Goal: Task Accomplishment & Management: Manage account settings

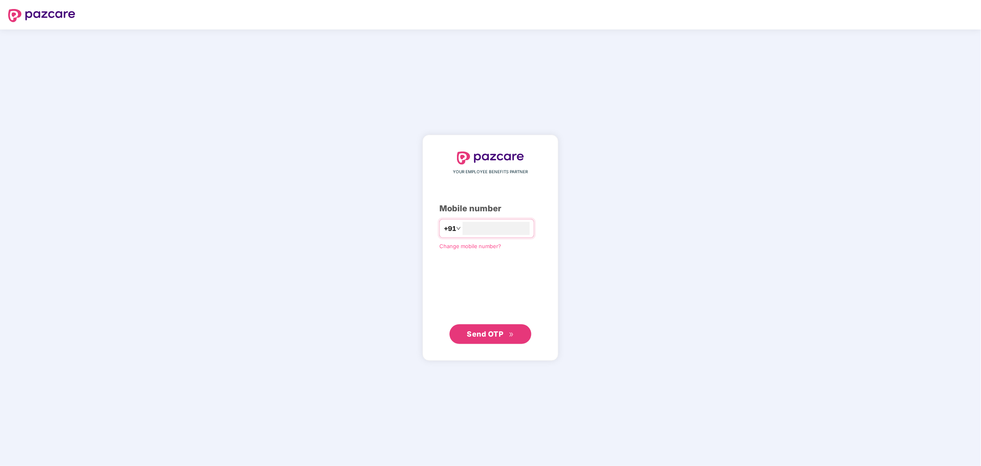
type input "*"
type input "**********"
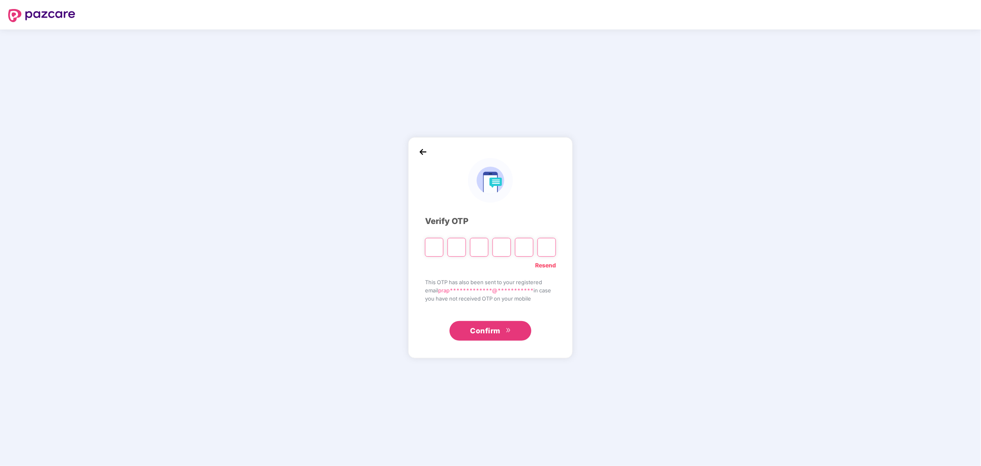
click at [422, 149] on img at bounding box center [423, 152] width 12 height 12
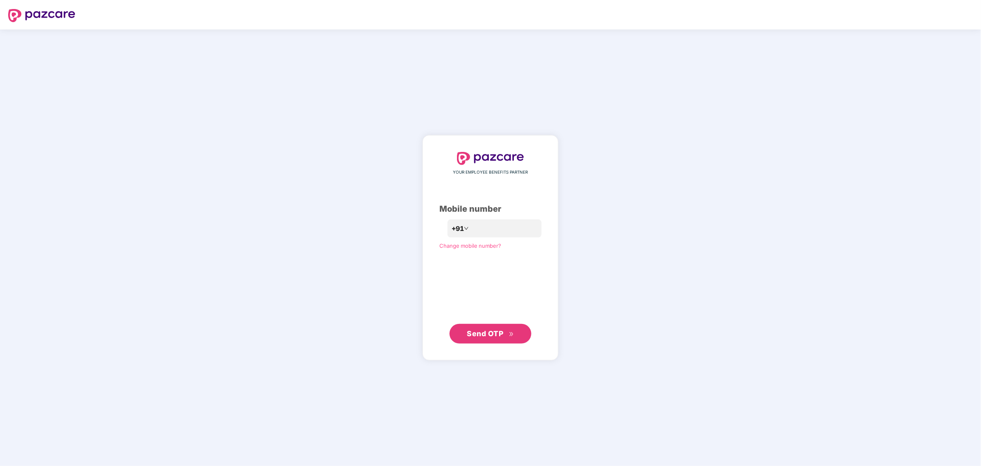
click at [494, 335] on span "Send OTP" at bounding box center [485, 333] width 36 height 9
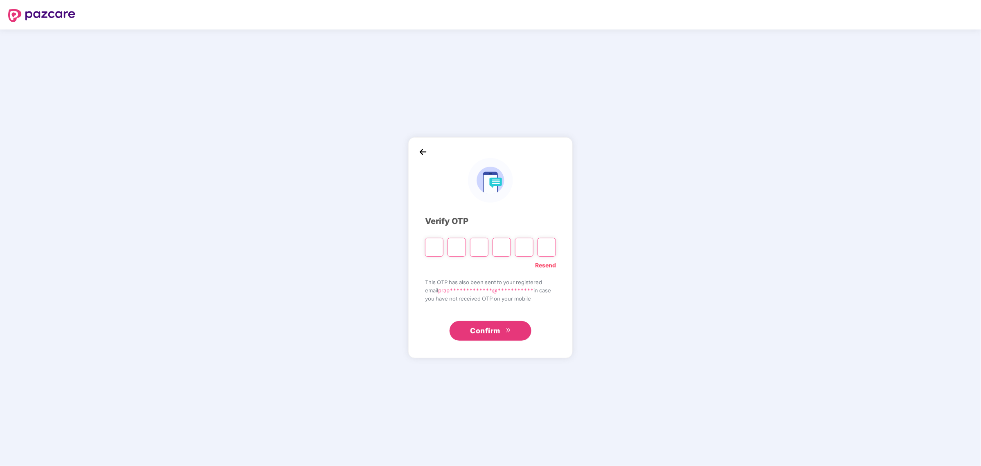
type input "*"
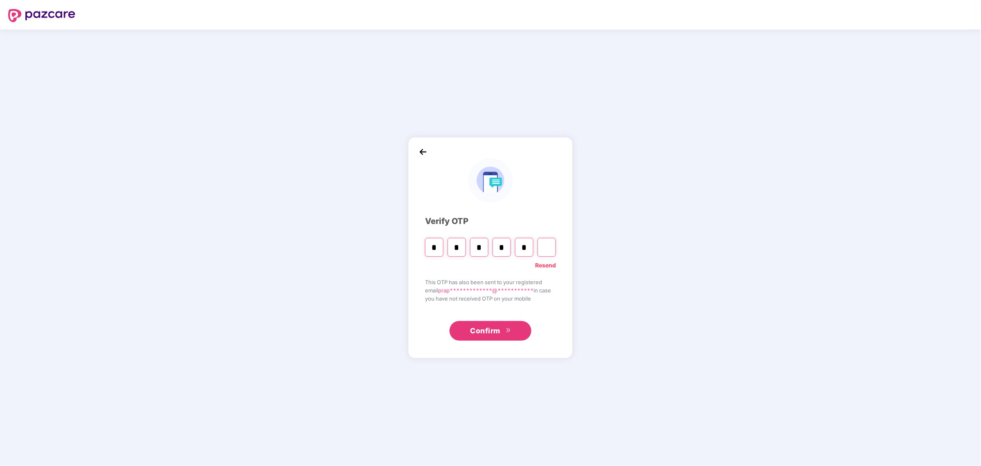
type input "*"
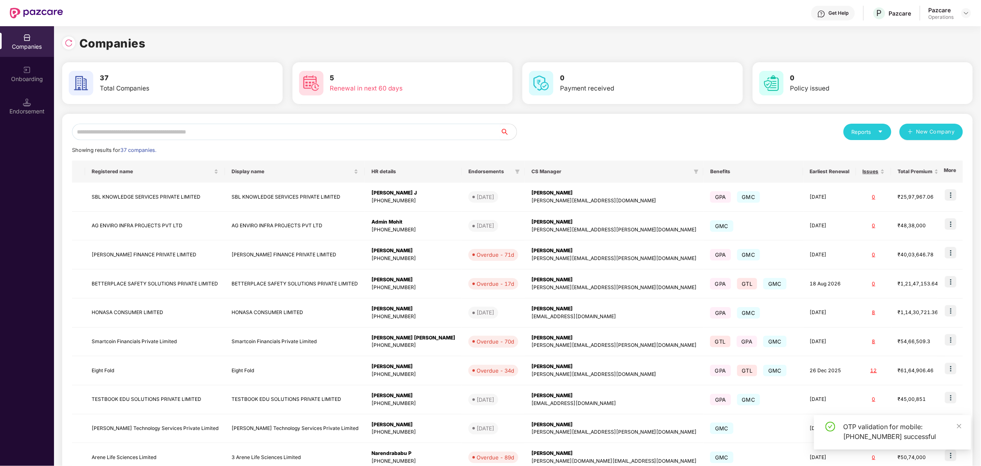
click at [191, 132] on input "text" at bounding box center [286, 132] width 428 height 16
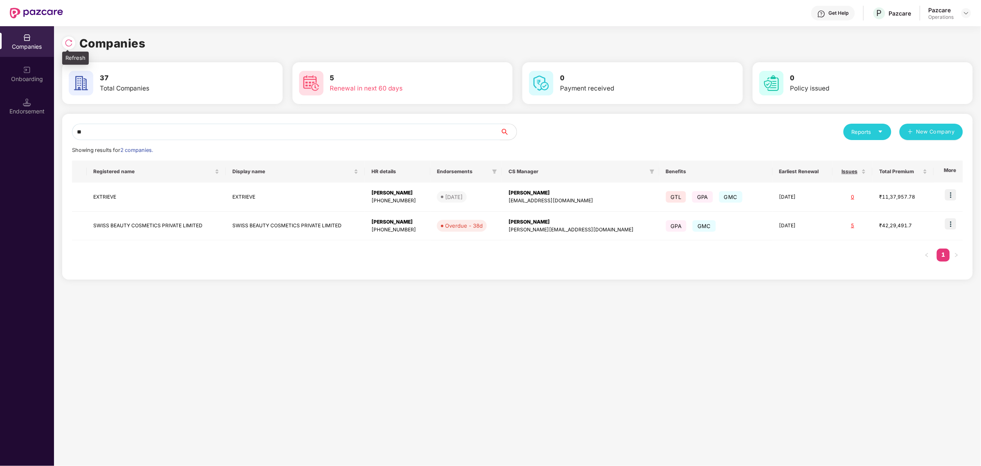
click at [64, 37] on div at bounding box center [68, 42] width 13 height 13
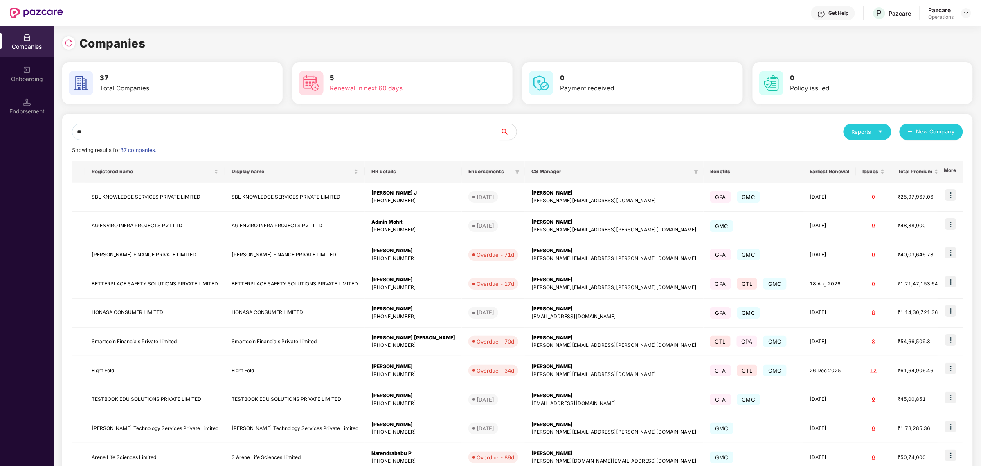
click at [130, 137] on input "**" at bounding box center [286, 132] width 428 height 16
type input "*"
click at [156, 135] on input "*" at bounding box center [286, 132] width 428 height 16
paste input "*******"
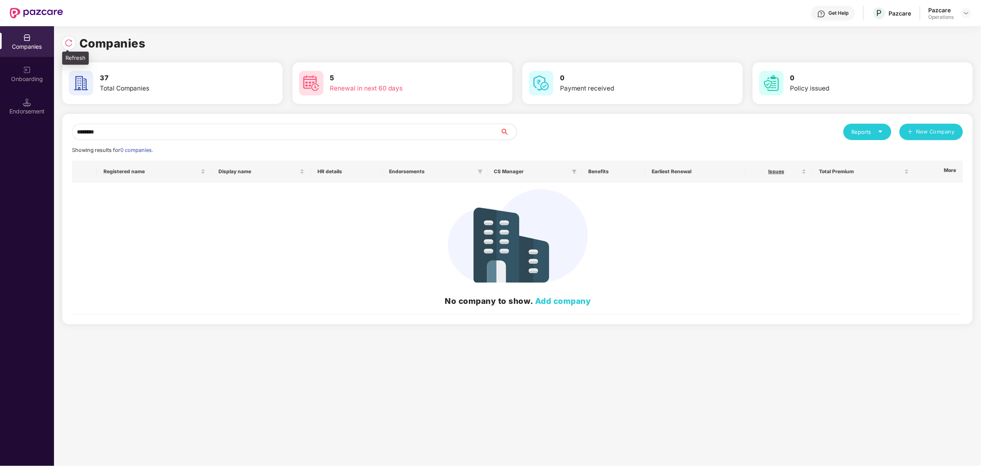
click at [69, 44] on img at bounding box center [69, 43] width 8 height 8
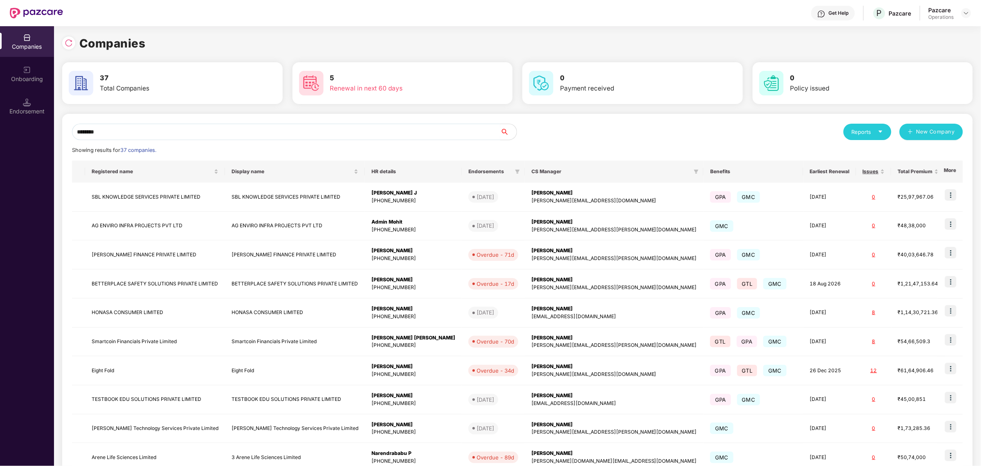
click at [186, 129] on input "*******" at bounding box center [286, 132] width 428 height 16
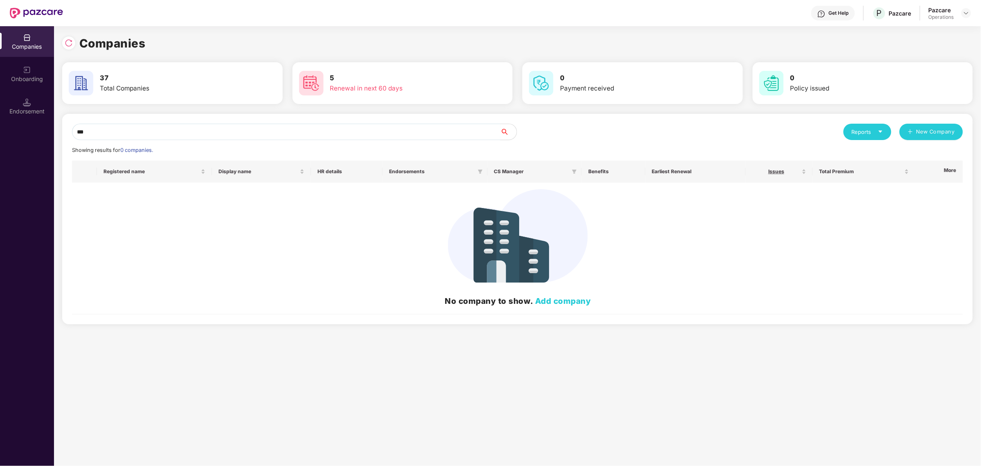
type input "*"
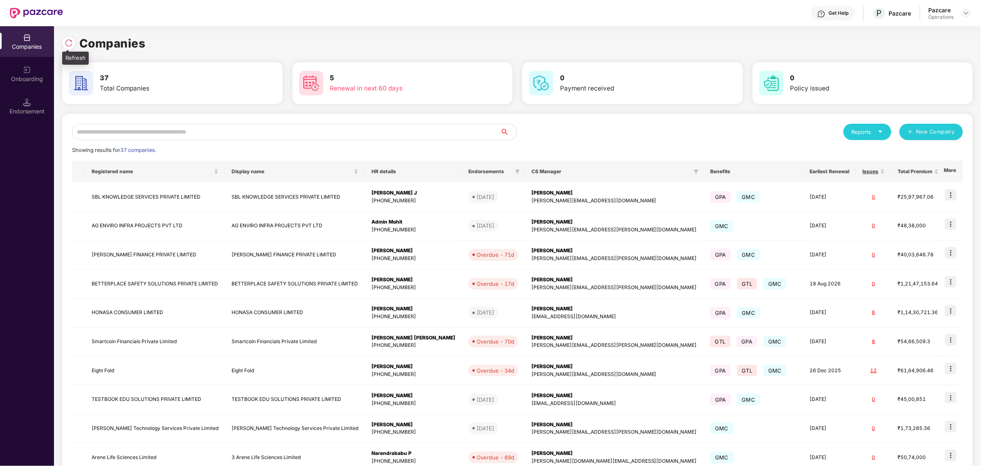
click at [65, 40] on img at bounding box center [69, 43] width 8 height 8
click at [292, 137] on input "text" at bounding box center [286, 132] width 428 height 16
paste input "*******"
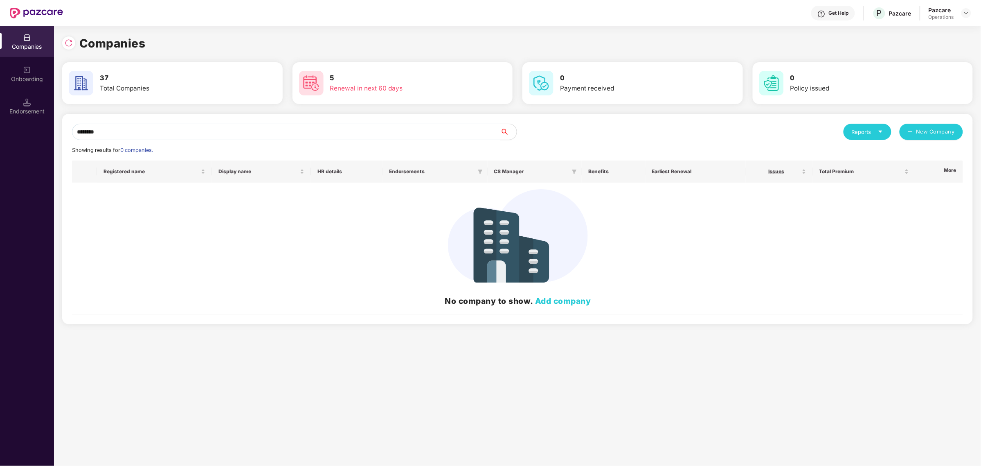
type input "*******"
drag, startPoint x: 220, startPoint y: 138, endPoint x: 74, endPoint y: 123, distance: 146.9
click at [74, 123] on div "******* Reports New Company Showing results for 0 companies. Registered name Di…" at bounding box center [517, 219] width 911 height 210
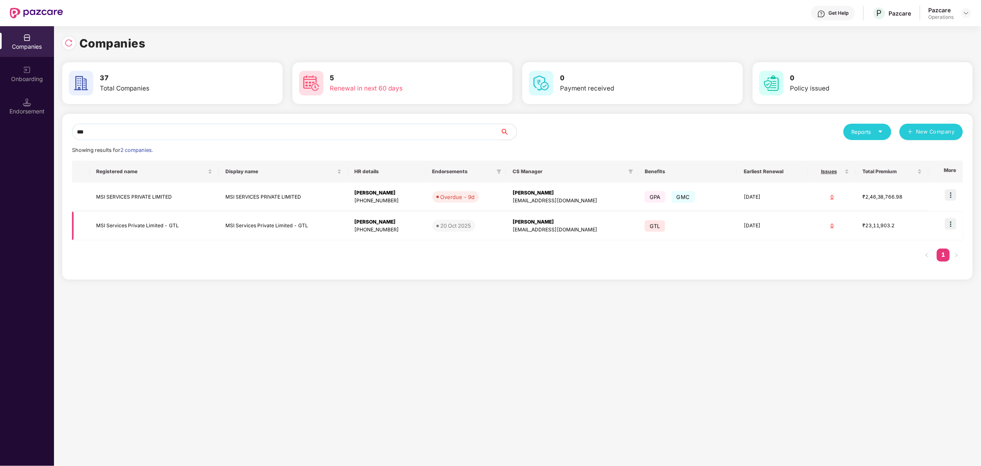
type input "***"
click at [954, 223] on img at bounding box center [950, 223] width 11 height 11
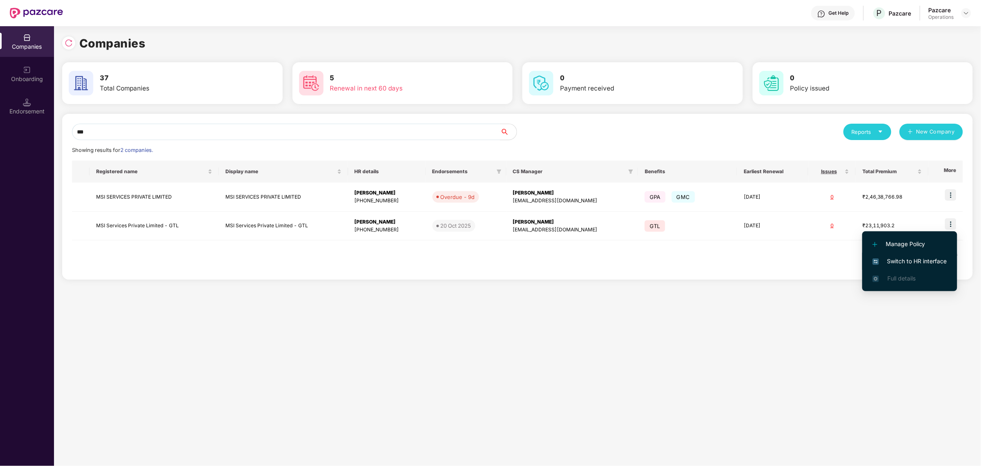
click at [897, 261] on span "Switch to HR interface" at bounding box center [910, 261] width 74 height 9
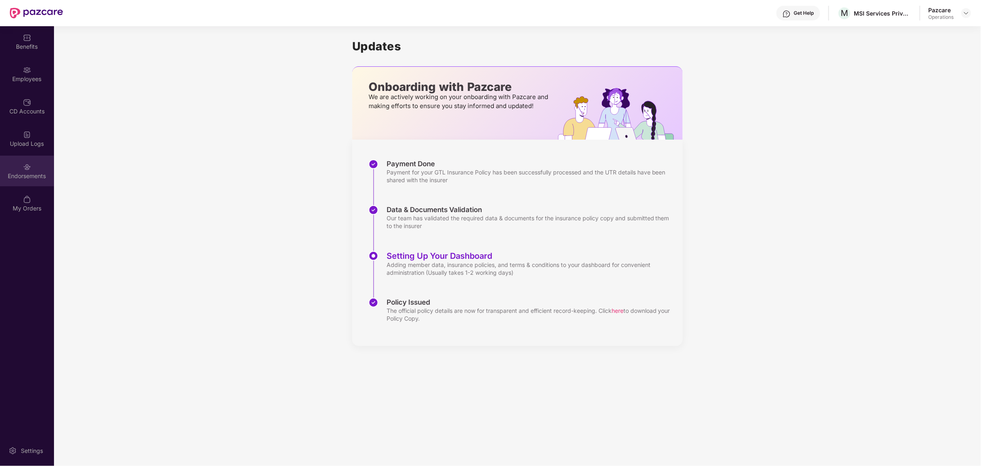
click at [24, 171] on div "Endorsements" at bounding box center [27, 171] width 54 height 31
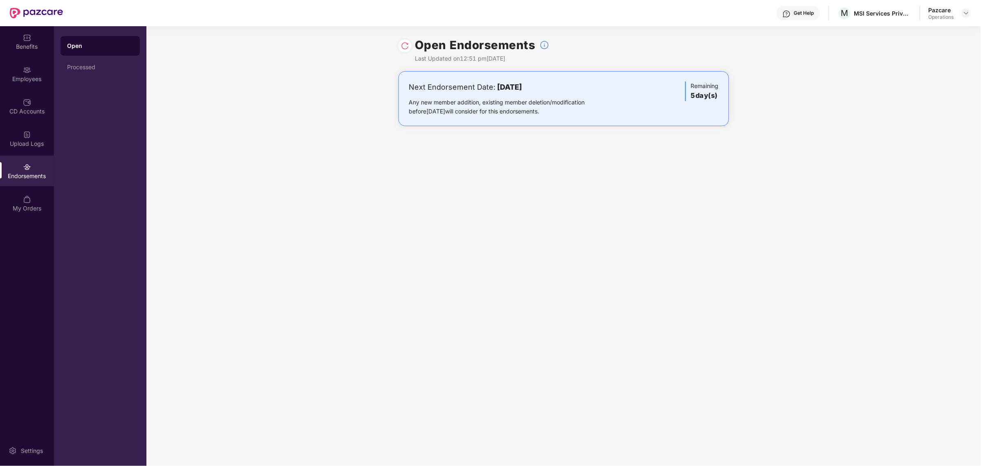
click at [406, 43] on img at bounding box center [405, 46] width 8 height 8
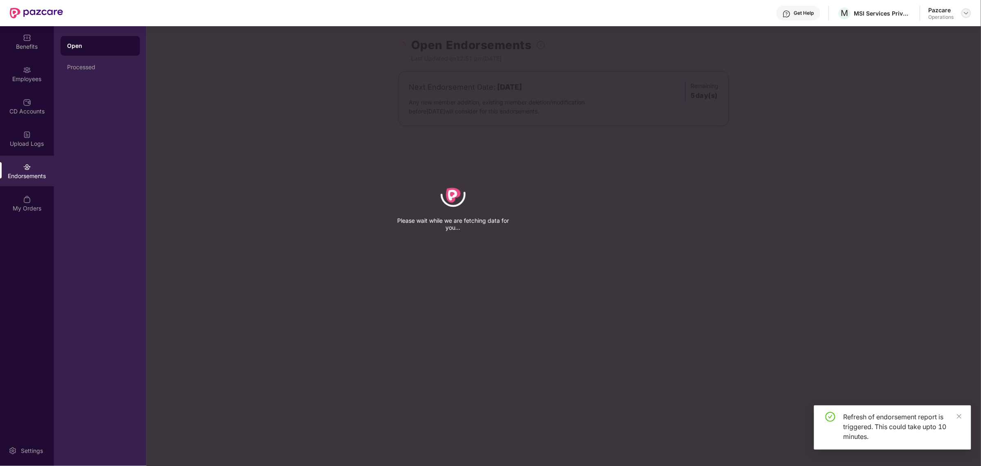
click at [969, 14] on img at bounding box center [966, 13] width 7 height 7
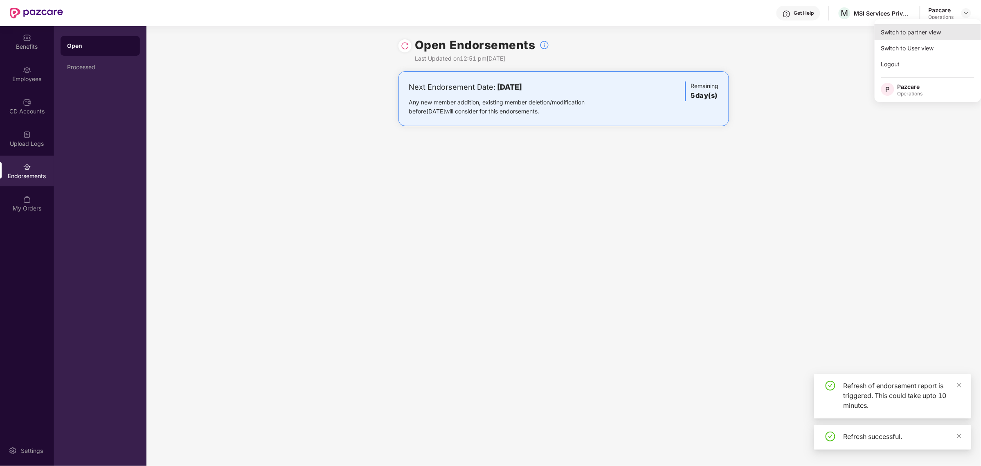
click at [925, 36] on div "Switch to partner view" at bounding box center [928, 32] width 106 height 16
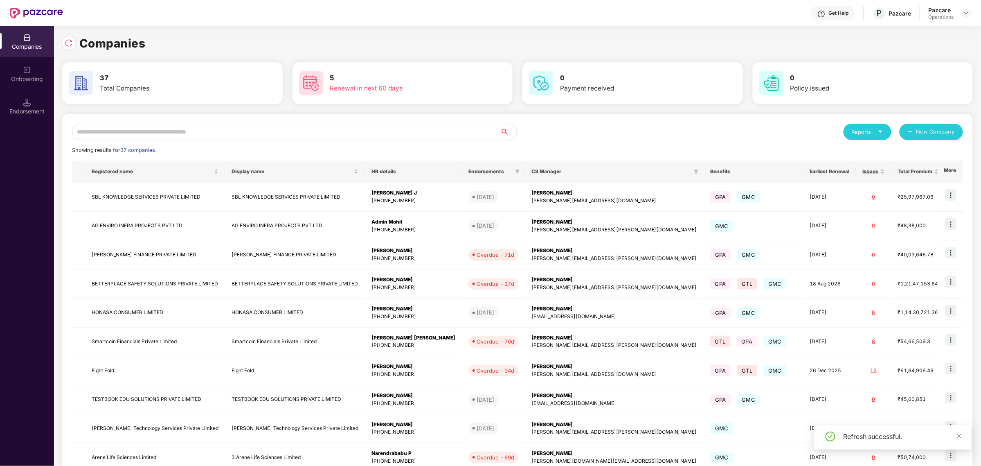
click at [196, 127] on input "text" at bounding box center [286, 132] width 428 height 16
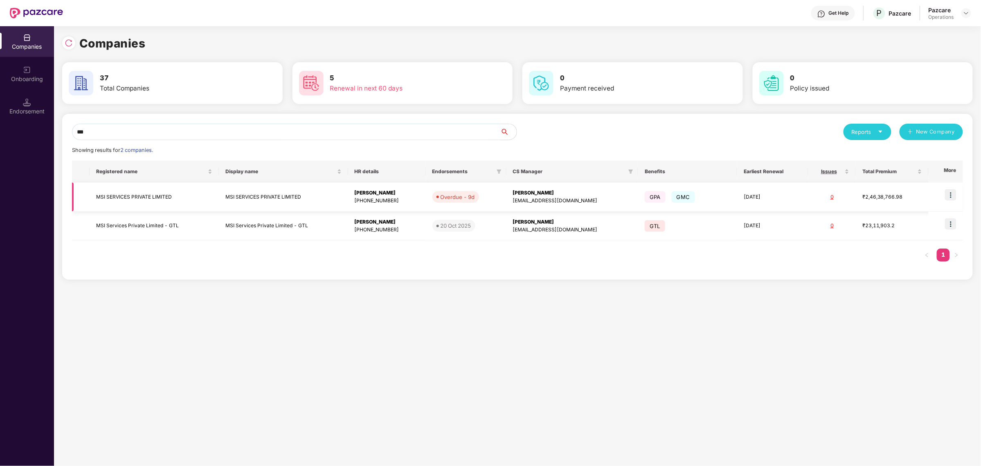
type input "***"
click at [956, 197] on img at bounding box center [950, 194] width 11 height 11
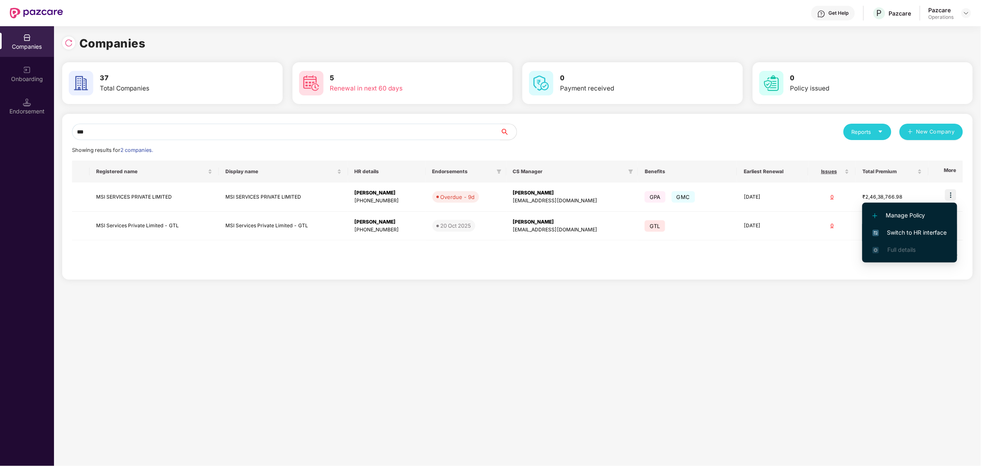
click at [904, 231] on span "Switch to HR interface" at bounding box center [910, 232] width 74 height 9
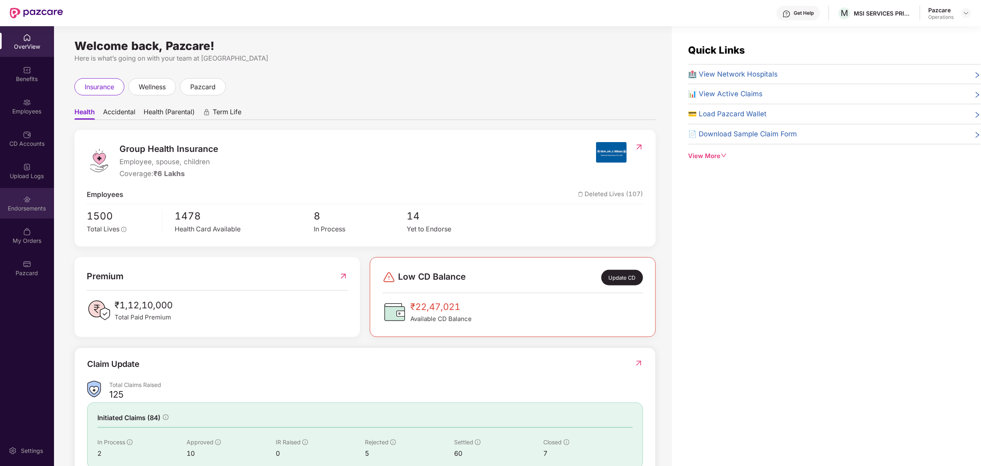
click at [25, 213] on div "Endorsements" at bounding box center [27, 203] width 54 height 31
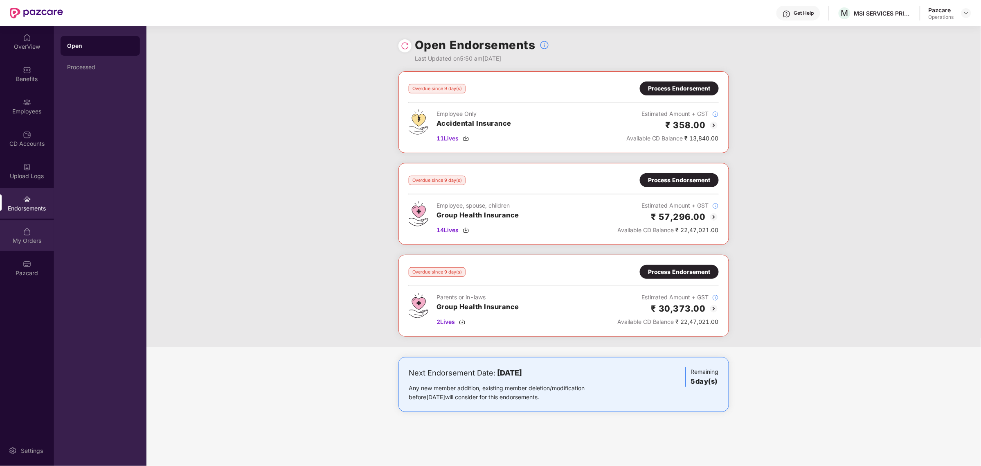
click at [28, 238] on div "My Orders" at bounding box center [27, 241] width 54 height 8
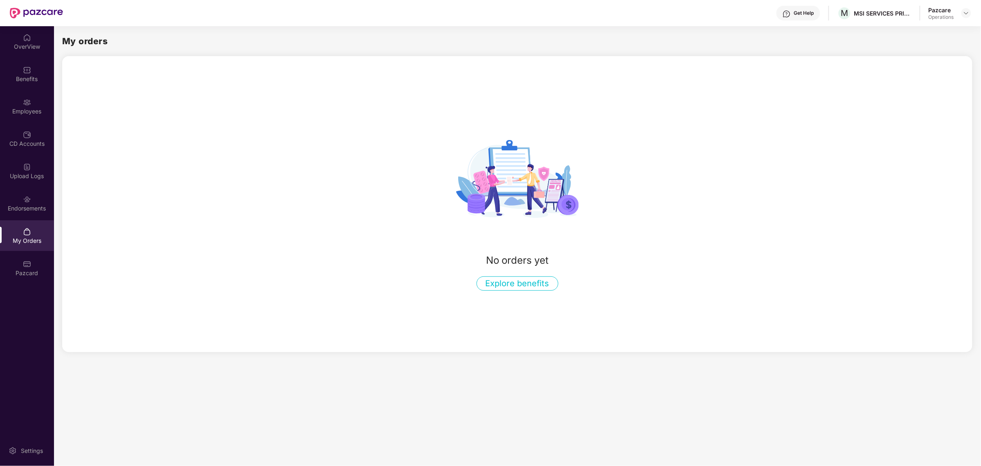
click at [172, 138] on div "No orders yet Explore benefits" at bounding box center [517, 203] width 911 height 173
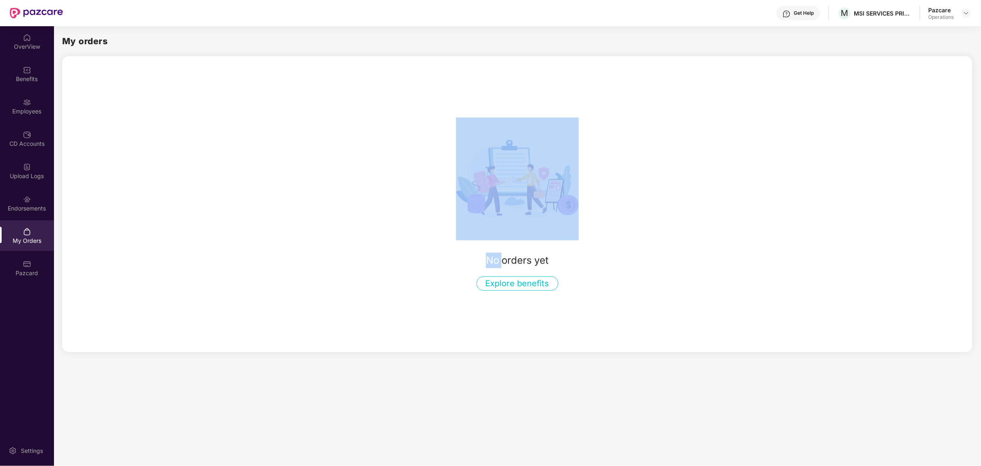
click at [172, 138] on div "No orders yet Explore benefits" at bounding box center [517, 203] width 911 height 173
click at [337, 66] on div "No orders yet Explore benefits" at bounding box center [517, 204] width 911 height 296
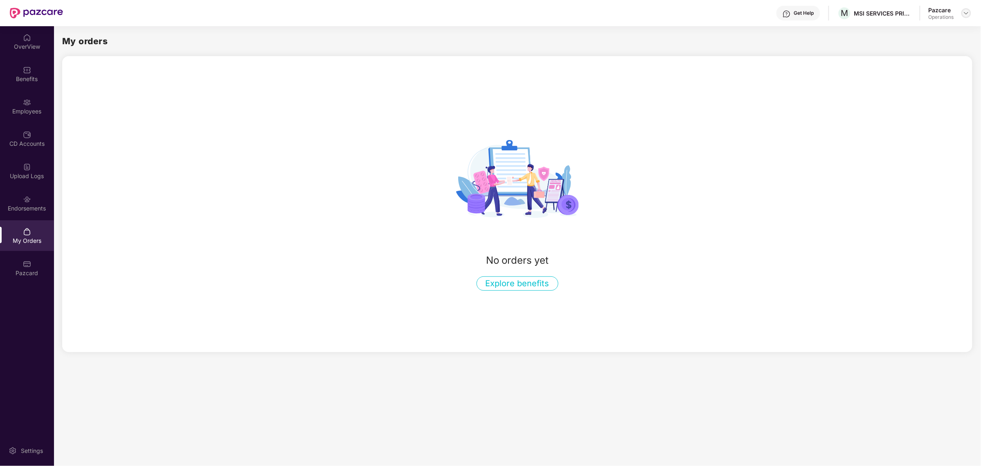
click at [968, 10] on img at bounding box center [966, 13] width 7 height 7
click at [931, 29] on div "Switch to partner view" at bounding box center [928, 32] width 106 height 16
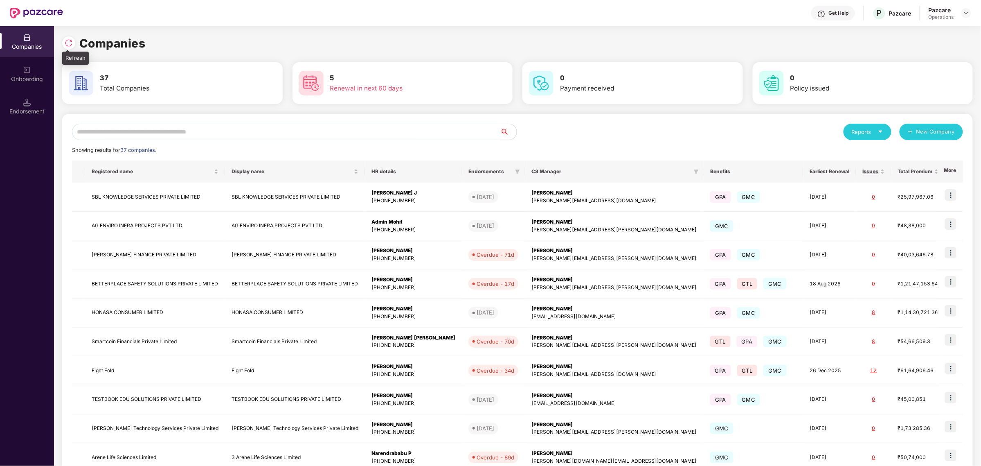
click at [63, 41] on div at bounding box center [68, 42] width 13 height 13
click at [158, 128] on input "text" at bounding box center [286, 132] width 428 height 16
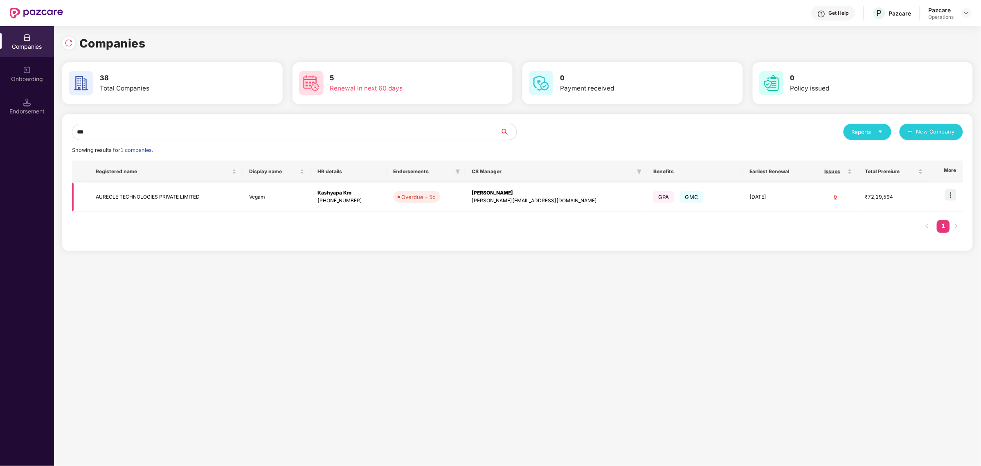
type input "***"
click at [958, 191] on td at bounding box center [947, 197] width 34 height 29
click at [951, 193] on img at bounding box center [950, 194] width 11 height 11
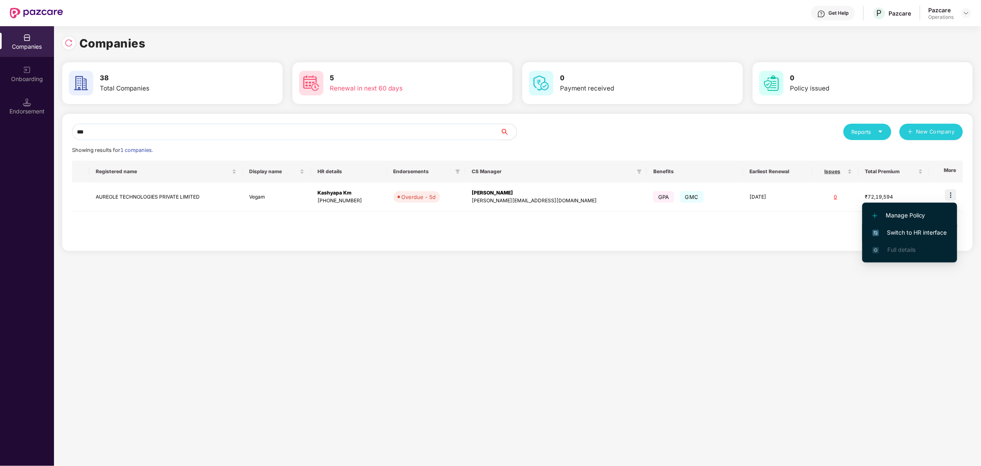
click at [912, 227] on li "Switch to HR interface" at bounding box center [910, 232] width 95 height 17
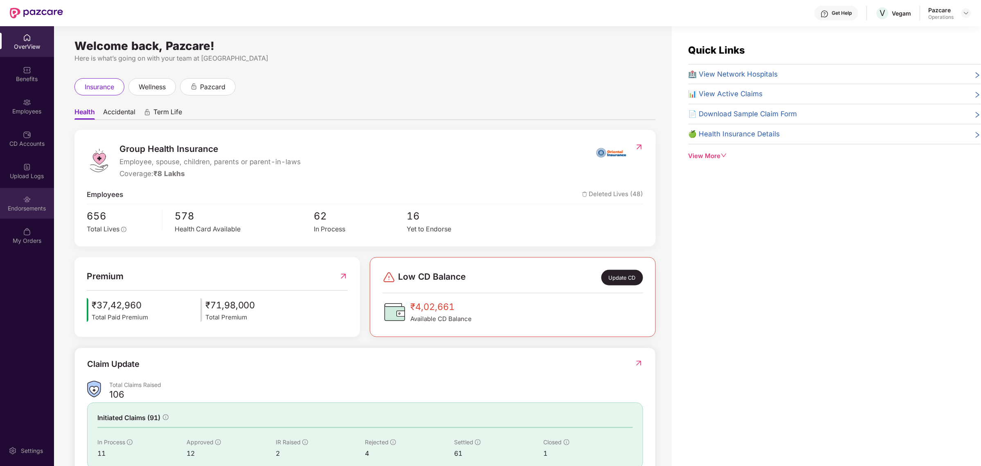
click at [21, 198] on div "Endorsements" at bounding box center [27, 203] width 54 height 31
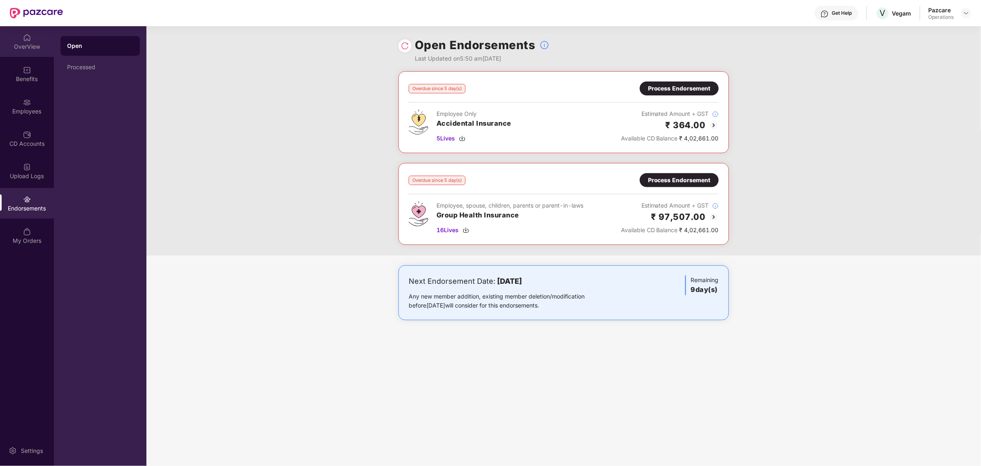
click at [15, 52] on div "OverView" at bounding box center [27, 41] width 54 height 31
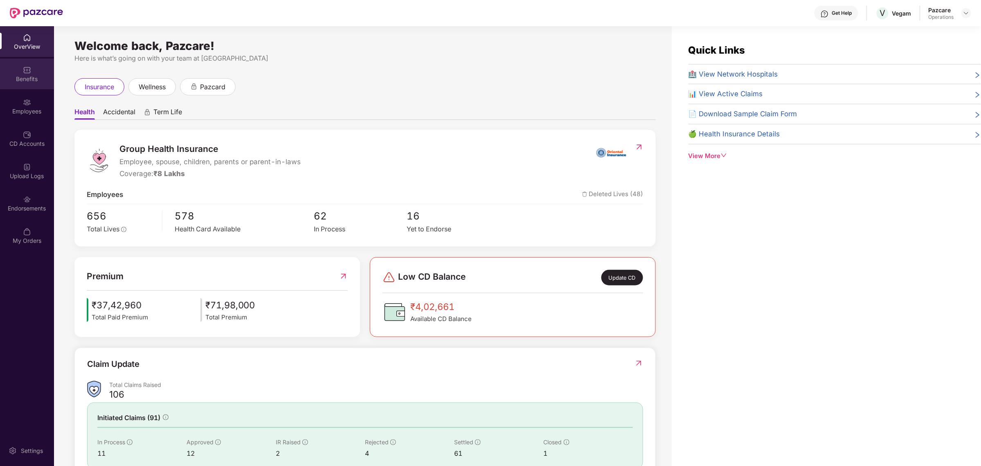
click at [24, 68] on img at bounding box center [27, 70] width 8 height 8
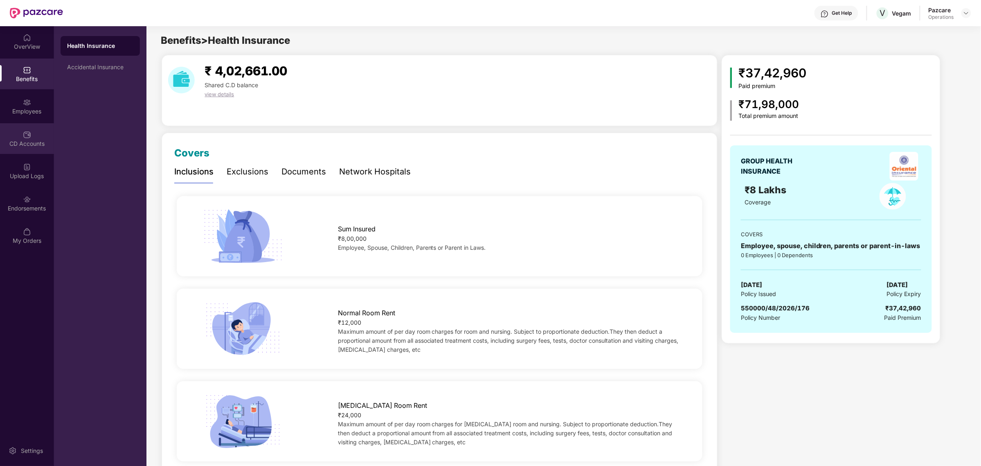
click at [29, 144] on div "CD Accounts" at bounding box center [27, 144] width 54 height 8
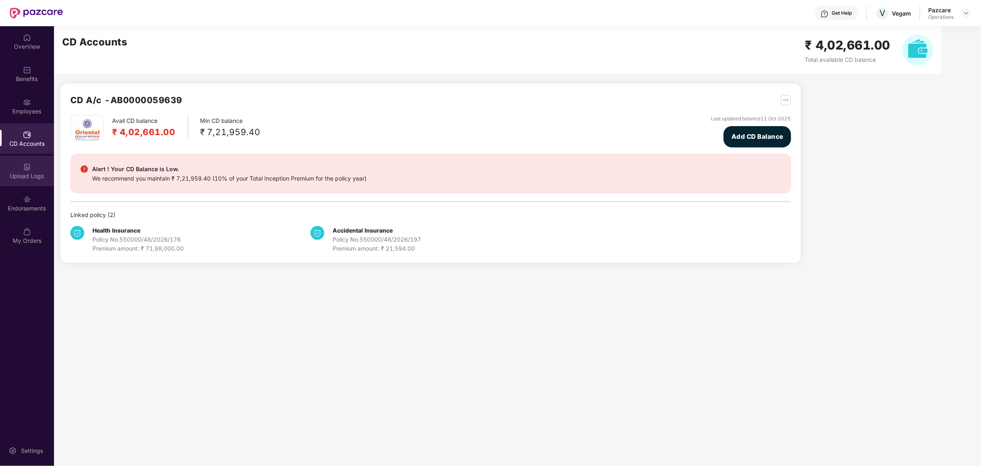
click at [31, 176] on div "Upload Logs" at bounding box center [27, 176] width 54 height 8
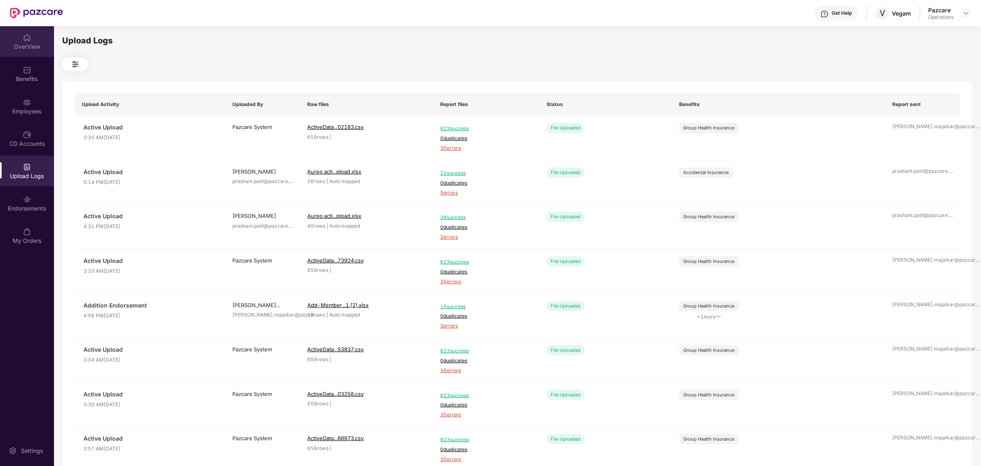
click at [38, 54] on div "OverView" at bounding box center [27, 41] width 54 height 31
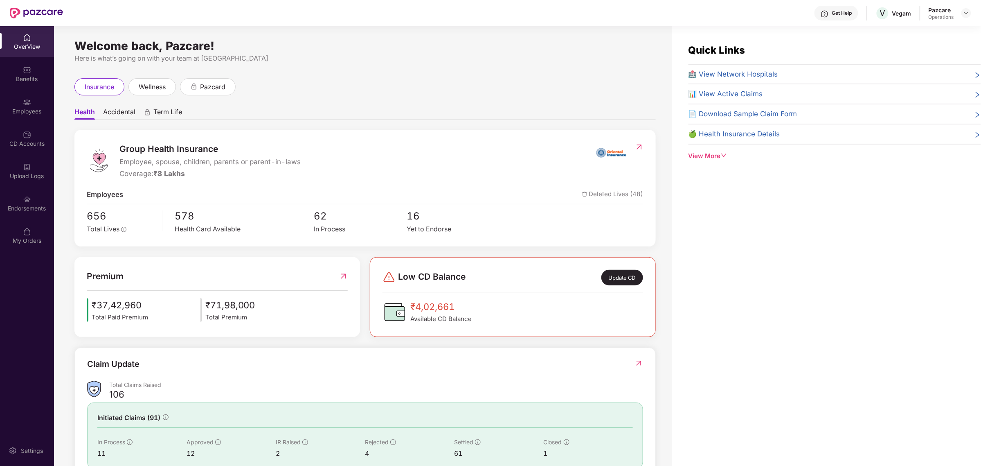
click at [21, 44] on div "OverView" at bounding box center [27, 47] width 54 height 8
click at [419, 117] on ul "Health Accidental Term Life" at bounding box center [365, 112] width 582 height 16
click at [224, 205] on div "Group Health Insurance Employee, spouse, children, parents or parent-in-laws Co…" at bounding box center [365, 188] width 582 height 117
click at [967, 15] on img at bounding box center [966, 13] width 7 height 7
click at [920, 34] on div "Switch to partner view" at bounding box center [928, 32] width 106 height 16
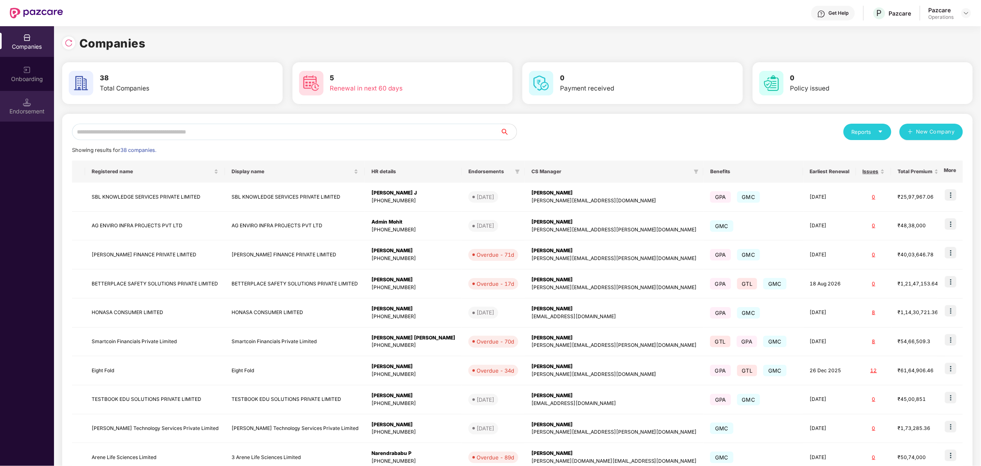
click at [13, 103] on div "Endorsement" at bounding box center [27, 106] width 54 height 31
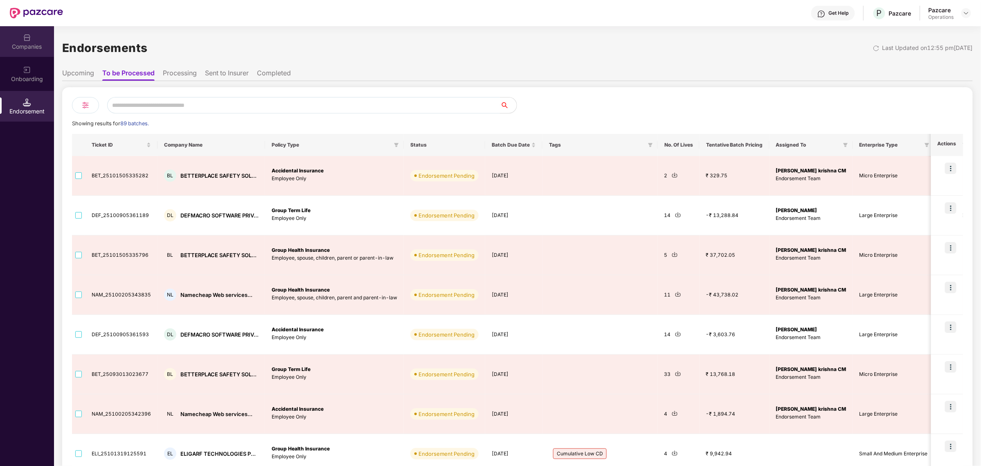
click at [17, 52] on div "Companies" at bounding box center [27, 41] width 54 height 31
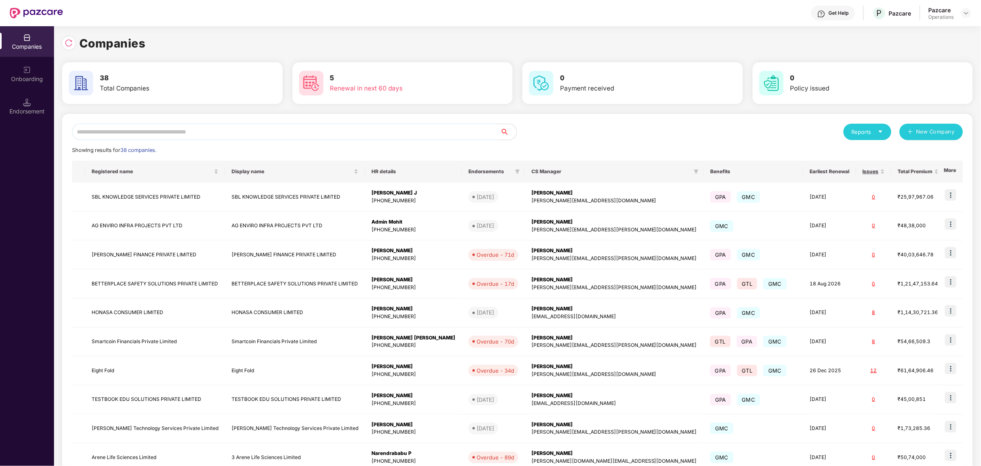
click at [210, 131] on input "text" at bounding box center [286, 132] width 428 height 16
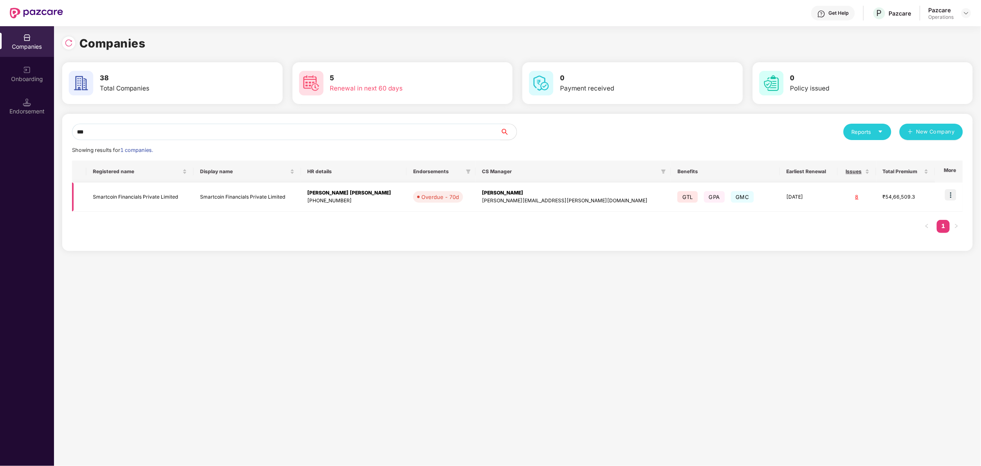
type input "***"
click at [147, 202] on td "Smartcoin Financials Private Limited" at bounding box center [139, 197] width 107 height 29
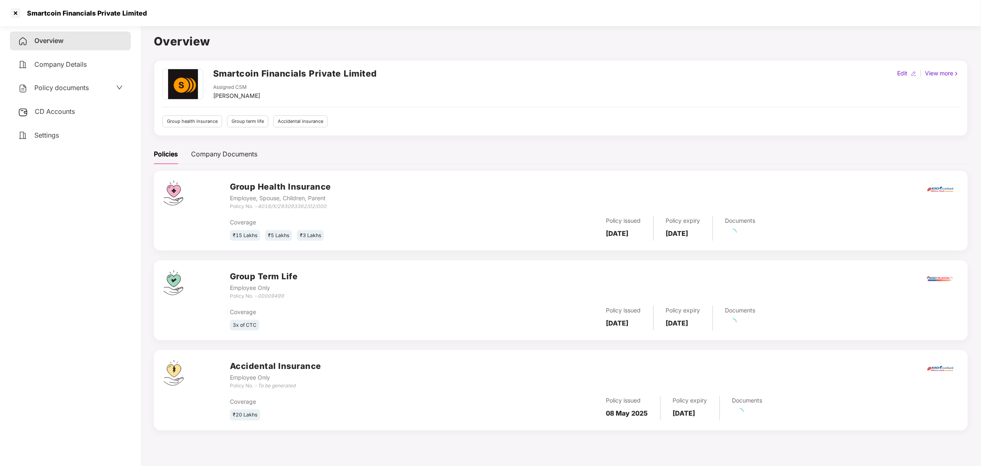
click at [87, 113] on div "CD Accounts" at bounding box center [70, 111] width 121 height 19
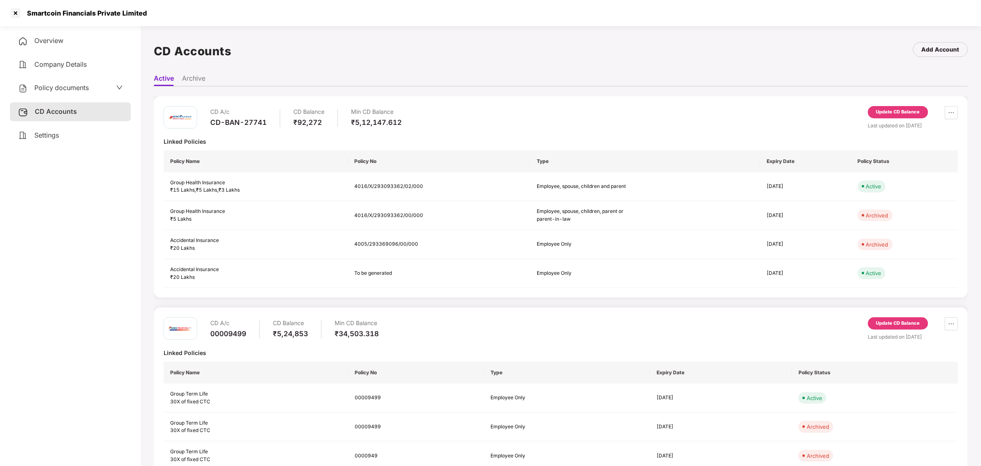
click at [59, 86] on span "Policy documents" at bounding box center [61, 87] width 54 height 8
click at [75, 61] on span "Company Details" at bounding box center [60, 64] width 52 height 8
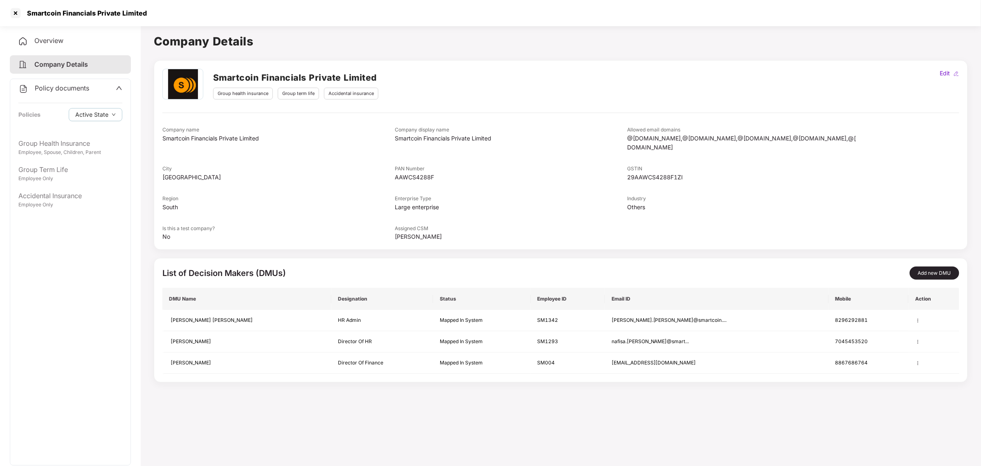
click at [72, 42] on div "Overview" at bounding box center [70, 41] width 121 height 19
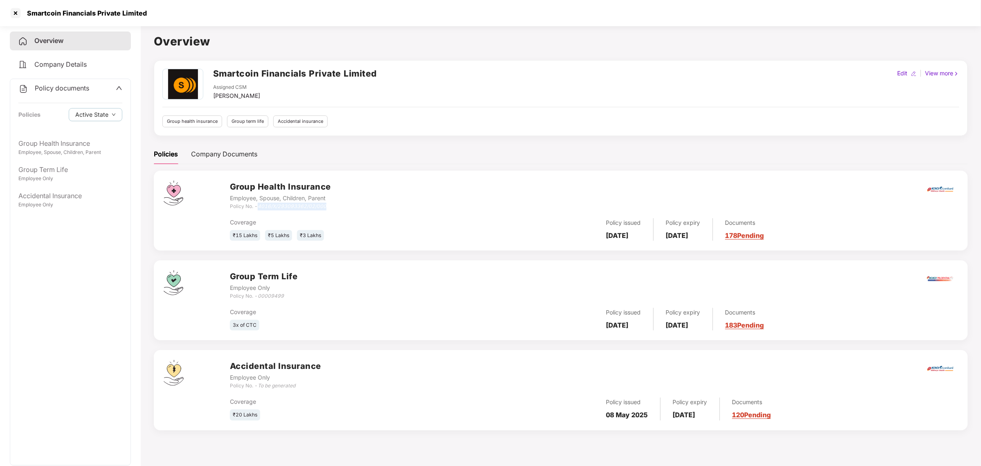
drag, startPoint x: 258, startPoint y: 207, endPoint x: 334, endPoint y: 207, distance: 76.1
click at [334, 207] on div "Group Health Insurance Employee, Spouse, Children, Parent Policy No. - 4016/X/2…" at bounding box center [594, 194] width 728 height 29
copy div "4016/X/293093362/02/000"
drag, startPoint x: 212, startPoint y: 72, endPoint x: 388, endPoint y: 65, distance: 176.5
click at [388, 65] on div "Smartcoin Financials Private Limited Assigned CSM [PERSON_NAME] Edit | View mor…" at bounding box center [561, 98] width 814 height 76
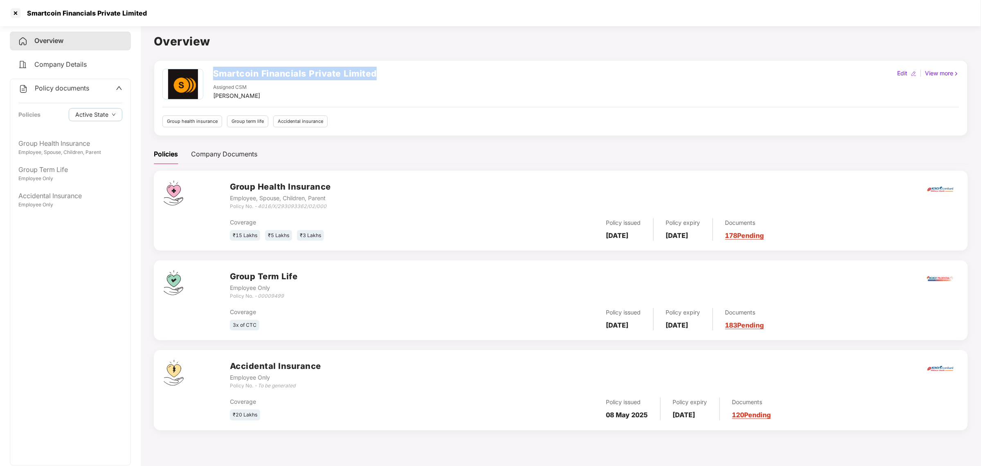
copy h2 "Smartcoin Financials Private Limited"
click at [13, 12] on div at bounding box center [15, 13] width 13 height 13
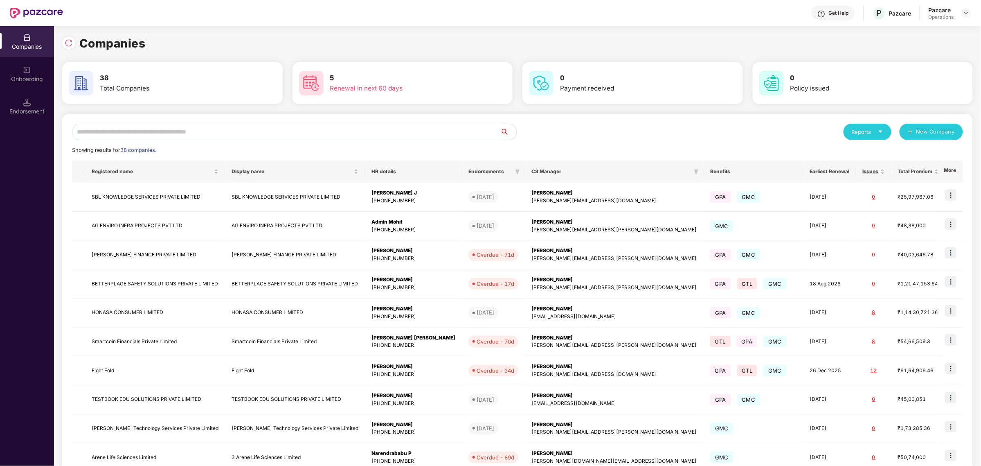
click at [350, 131] on input "text" at bounding box center [286, 132] width 428 height 16
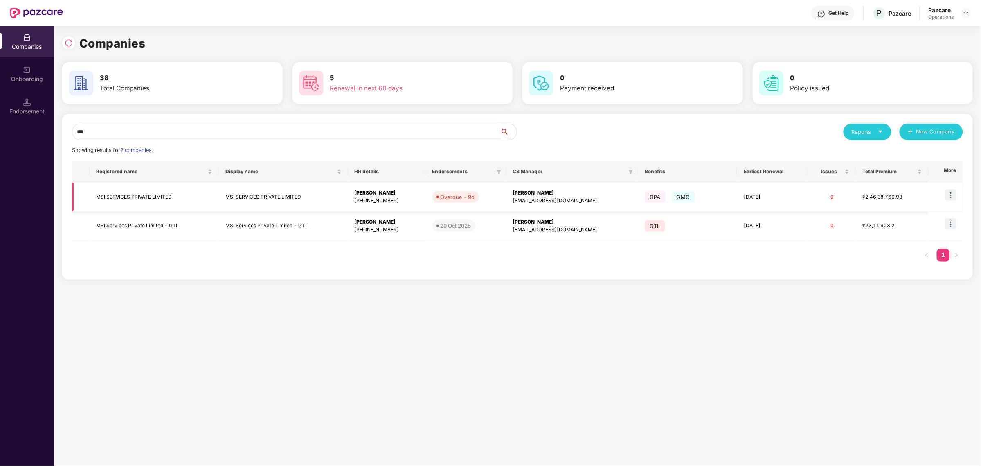
type input "***"
click at [956, 195] on img at bounding box center [950, 194] width 11 height 11
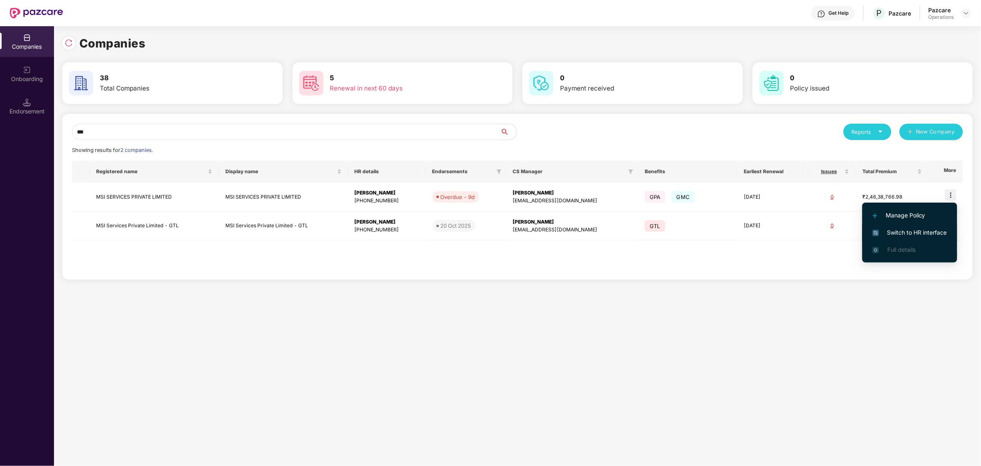
click at [916, 226] on li "Switch to HR interface" at bounding box center [910, 232] width 95 height 17
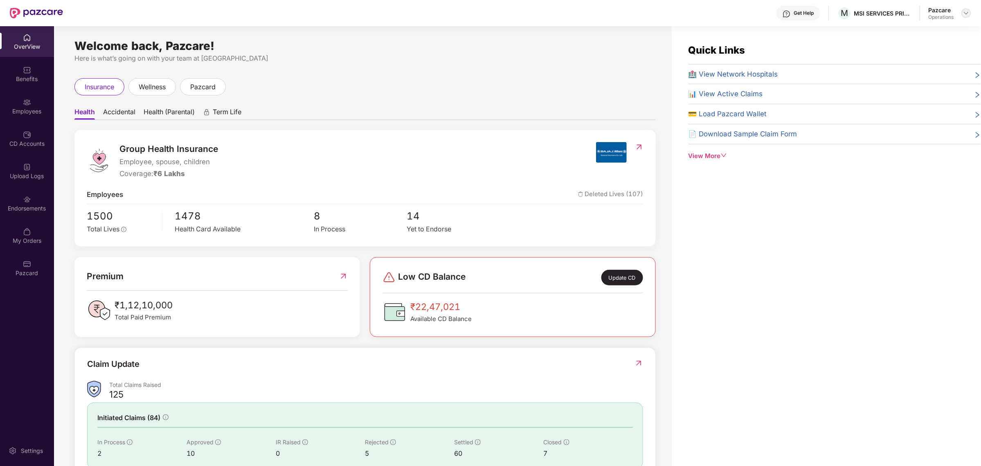
click at [967, 13] on img at bounding box center [966, 13] width 7 height 7
click at [920, 35] on div "Switch to partner view" at bounding box center [928, 32] width 106 height 16
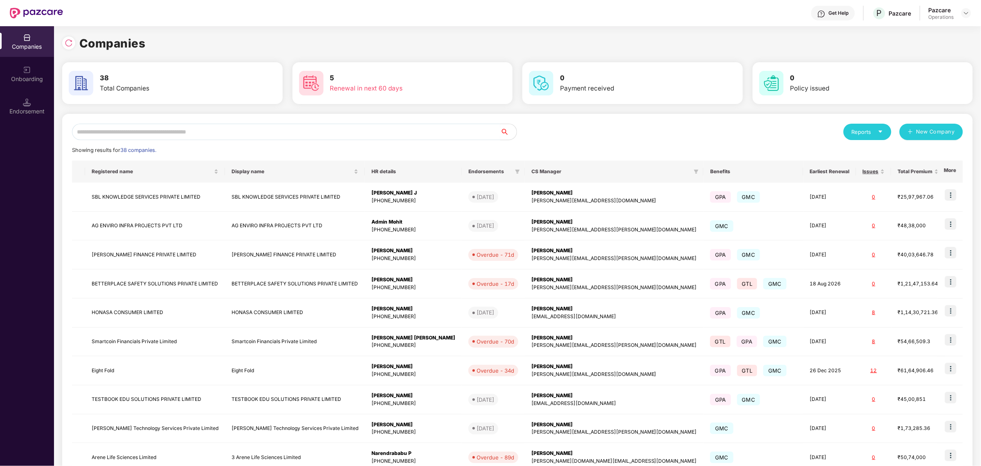
click at [267, 136] on input "text" at bounding box center [286, 132] width 428 height 16
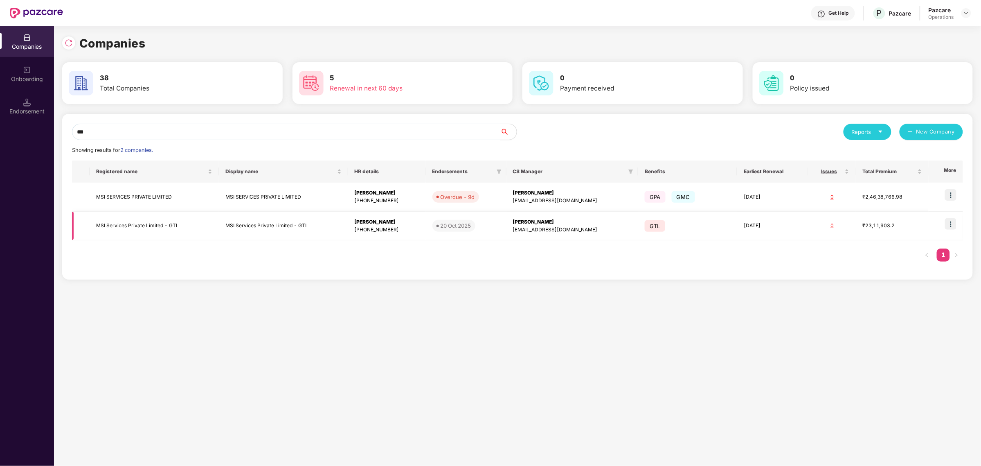
type input "***"
click at [949, 218] on img at bounding box center [950, 223] width 11 height 11
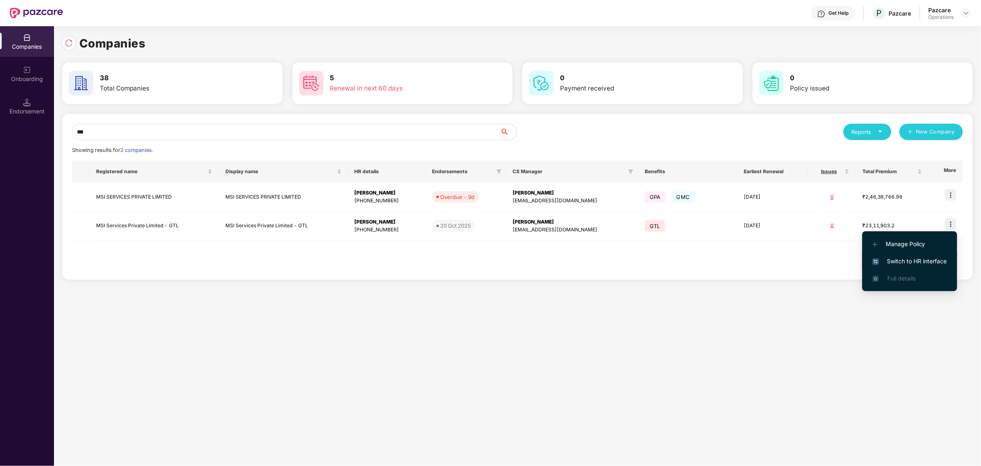
click at [883, 266] on li "Switch to HR interface" at bounding box center [910, 260] width 95 height 17
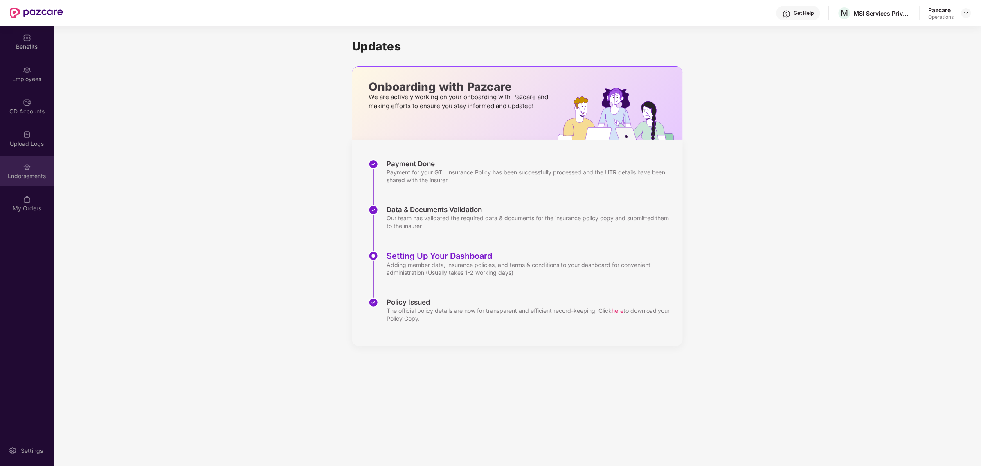
click at [23, 156] on div "Endorsements" at bounding box center [27, 171] width 54 height 31
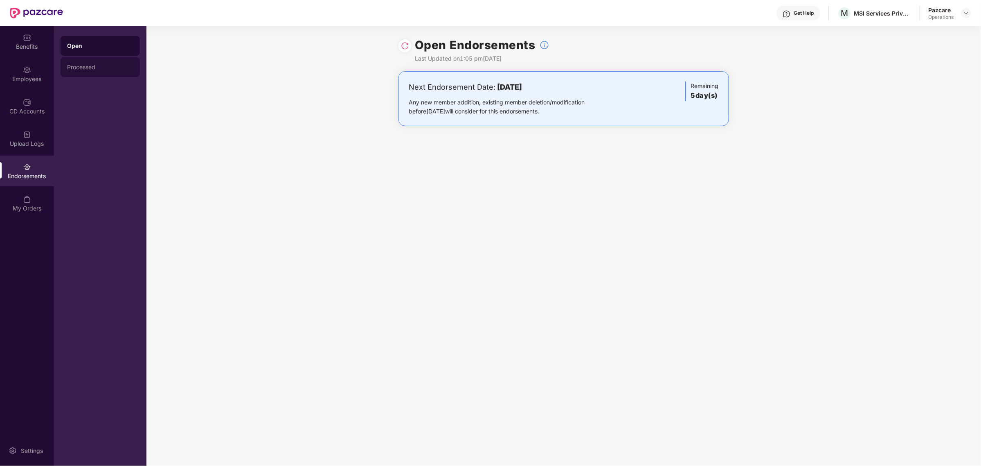
click at [110, 68] on div "Processed" at bounding box center [100, 67] width 66 height 7
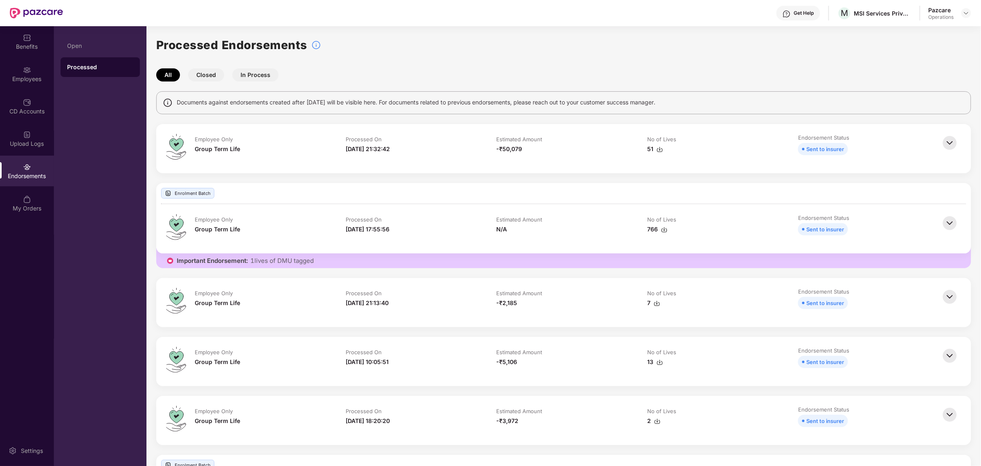
click at [957, 142] on img at bounding box center [950, 143] width 18 height 18
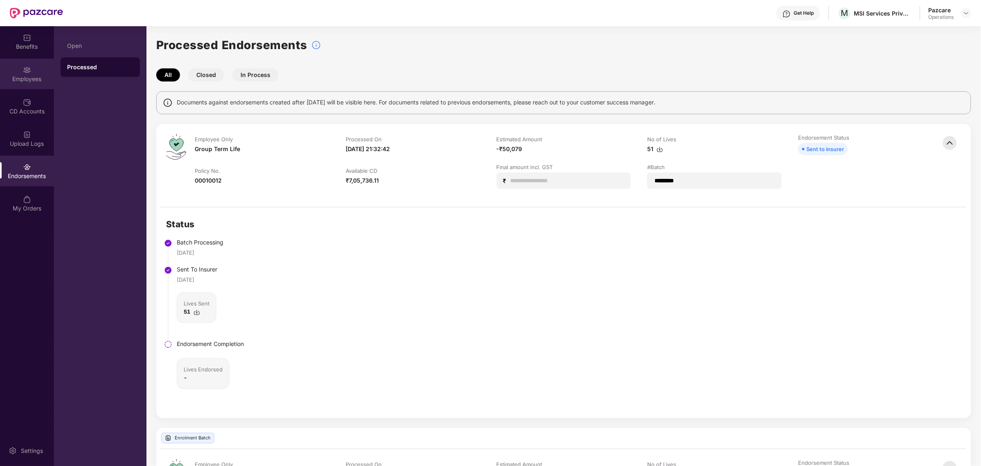
click at [23, 88] on div "Employees" at bounding box center [27, 74] width 54 height 31
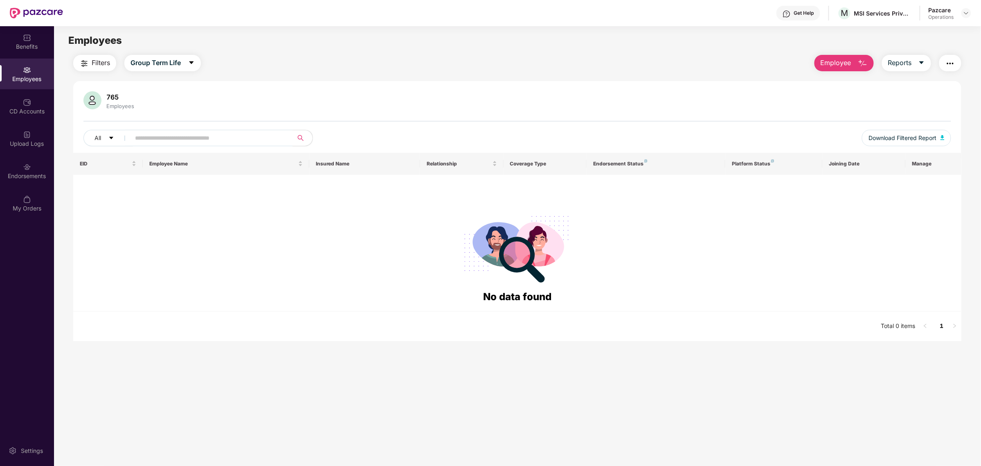
click at [952, 61] on img "button" at bounding box center [951, 64] width 10 height 10
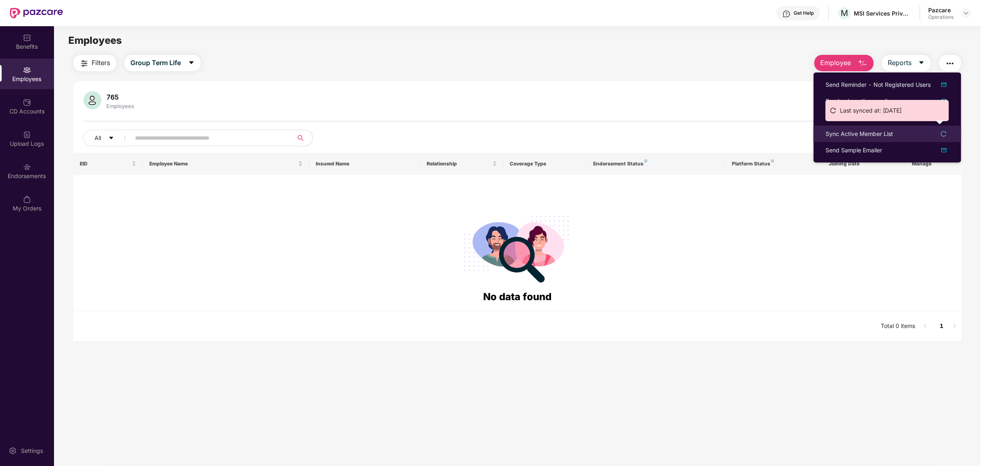
click at [899, 136] on div "Sync Active Member List" at bounding box center [887, 133] width 123 height 9
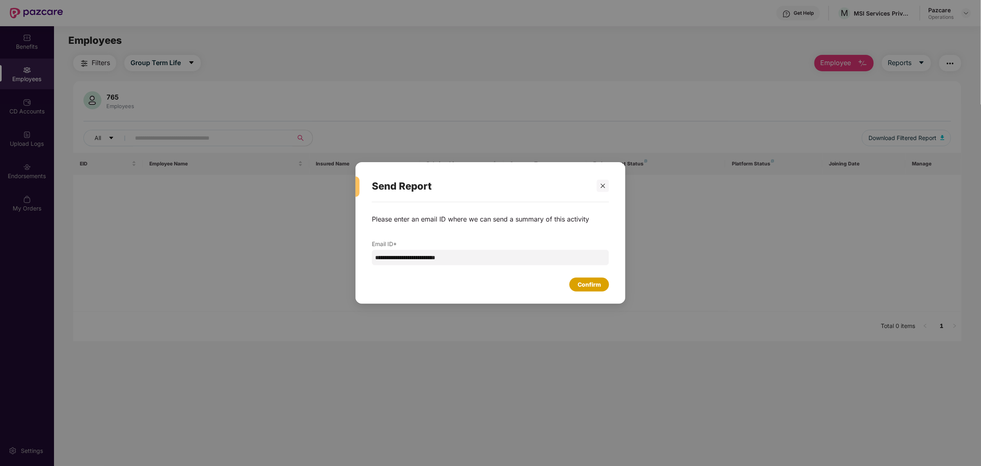
click at [596, 289] on div "Confirm" at bounding box center [589, 284] width 23 height 9
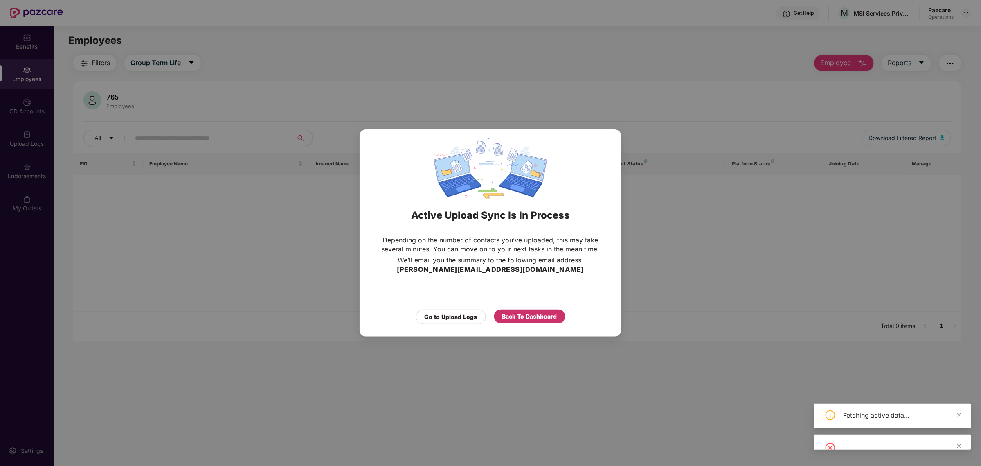
click at [536, 317] on div "Back To Dashboard" at bounding box center [530, 316] width 55 height 9
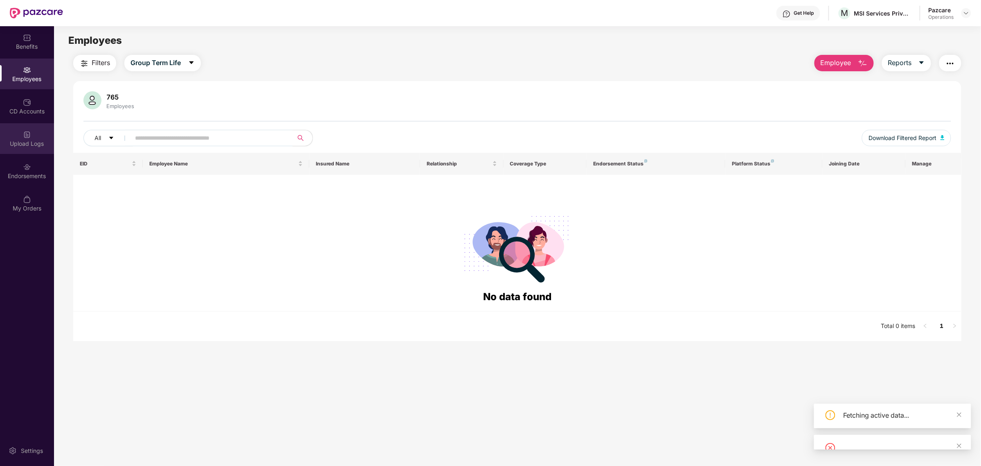
click at [9, 143] on div "Upload Logs" at bounding box center [27, 144] width 54 height 8
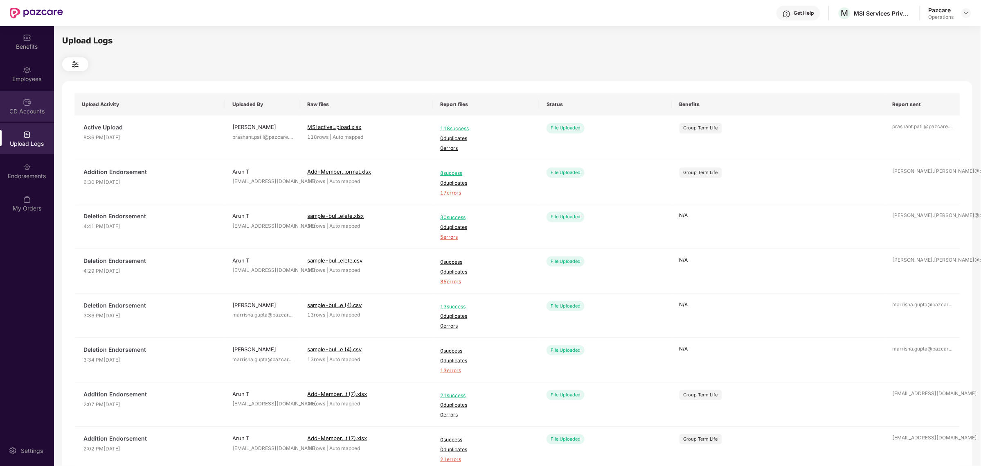
click at [21, 115] on div "CD Accounts" at bounding box center [27, 111] width 54 height 8
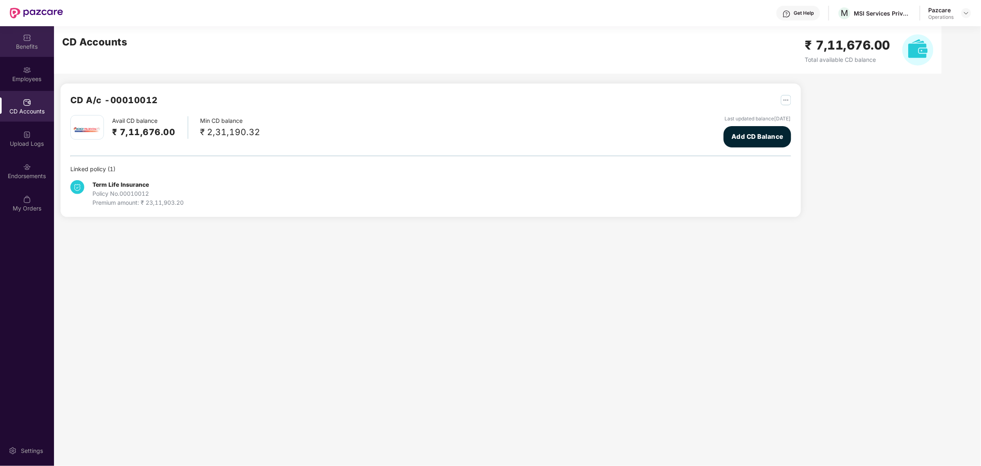
click at [25, 40] on img at bounding box center [27, 38] width 8 height 8
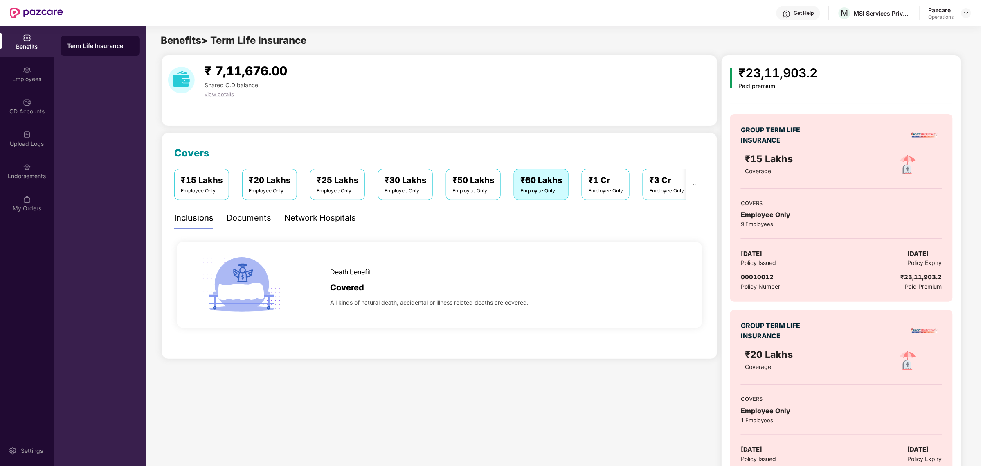
click at [458, 190] on div "Employee Only" at bounding box center [474, 191] width 42 height 8
click at [591, 195] on div "₹1 Cr Employee Only" at bounding box center [606, 184] width 48 height 31
click at [971, 11] on div at bounding box center [967, 13] width 10 height 10
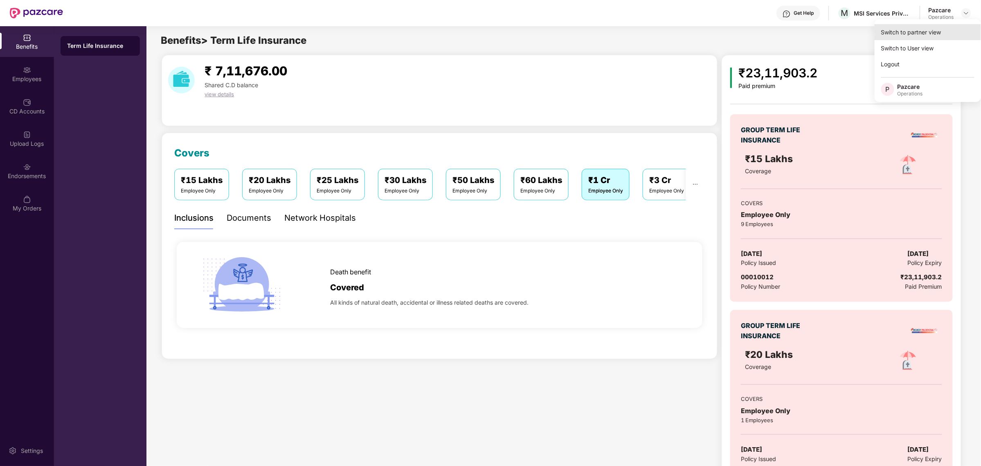
click at [919, 35] on div "Switch to partner view" at bounding box center [928, 32] width 106 height 16
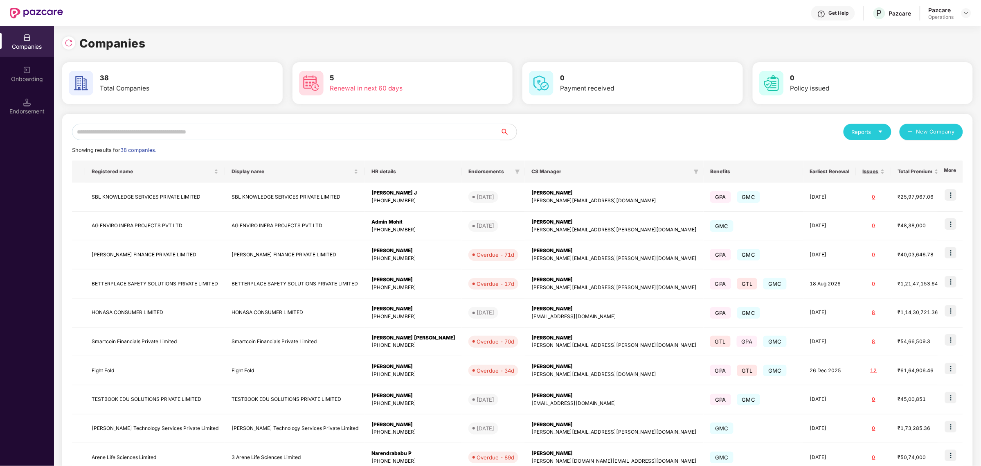
click at [180, 133] on input "text" at bounding box center [286, 132] width 428 height 16
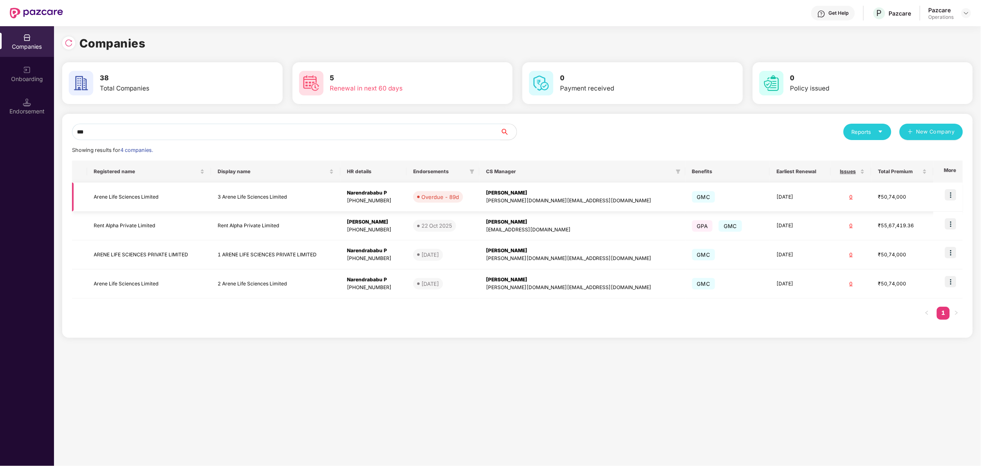
type input "***"
click at [955, 197] on img at bounding box center [950, 194] width 11 height 11
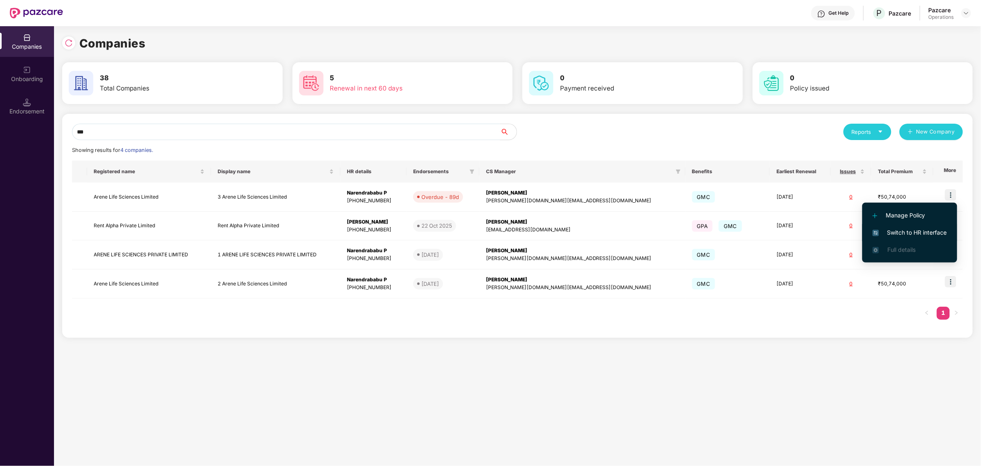
click at [893, 230] on span "Switch to HR interface" at bounding box center [910, 232] width 74 height 9
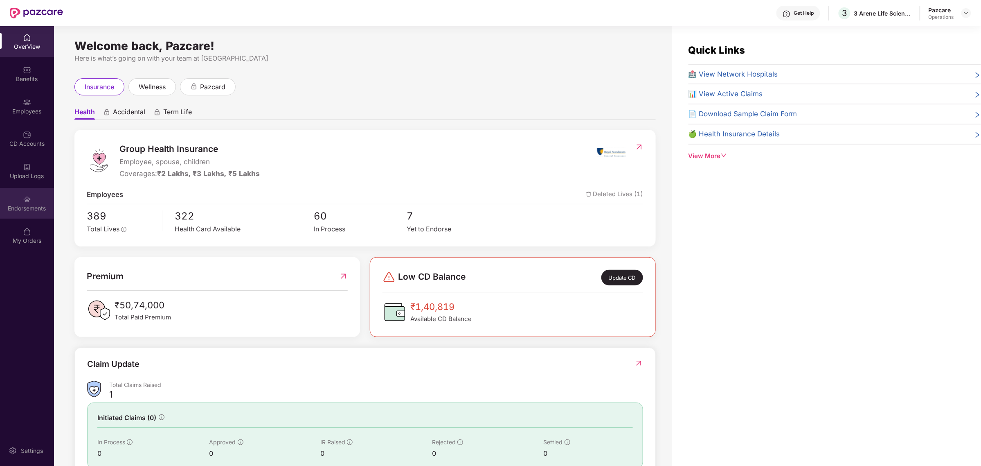
click at [27, 204] on div "Endorsements" at bounding box center [27, 208] width 54 height 8
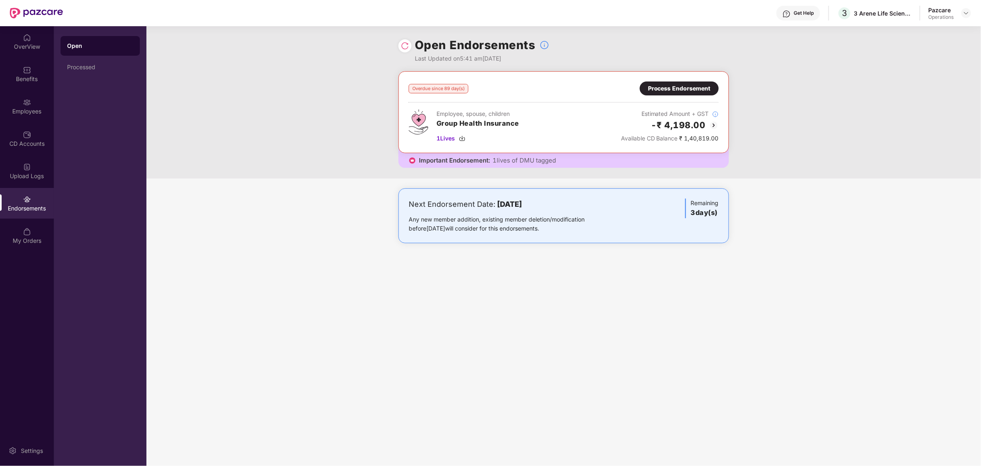
click at [712, 125] on img at bounding box center [714, 125] width 10 height 10
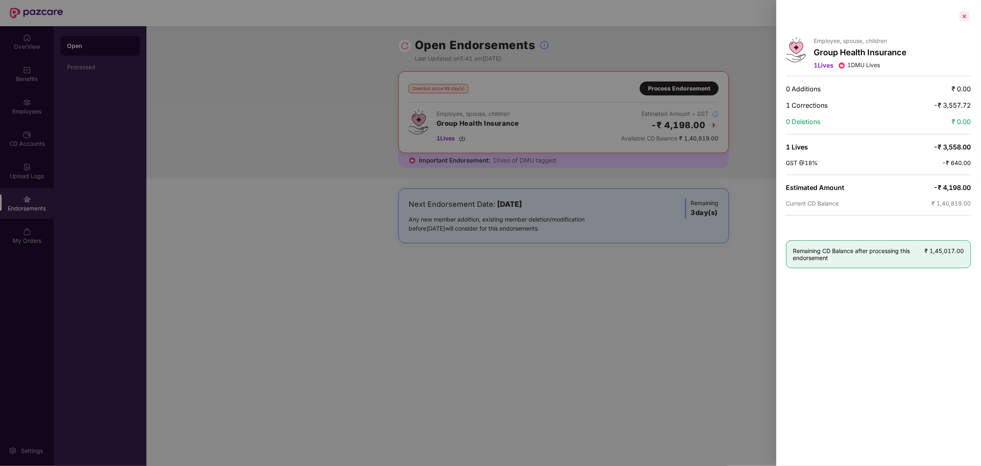
click at [962, 11] on div at bounding box center [964, 16] width 13 height 13
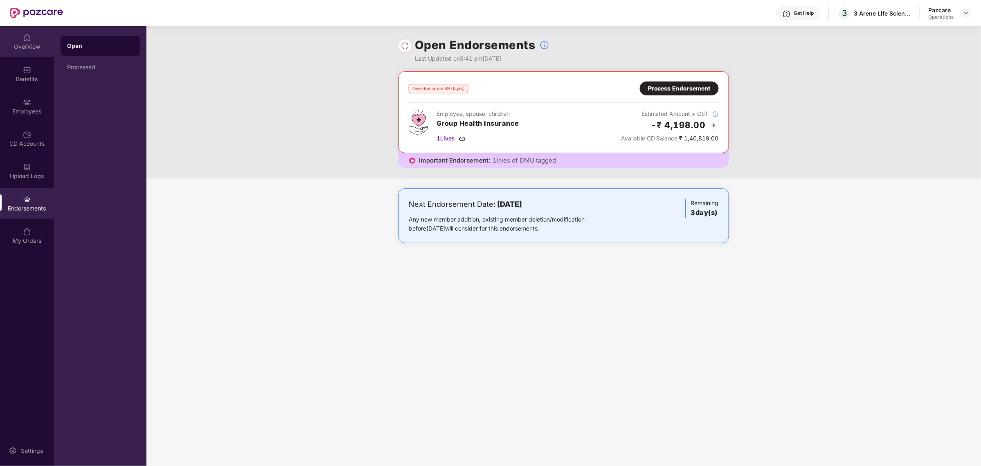
click at [20, 46] on div "OverView" at bounding box center [27, 47] width 54 height 8
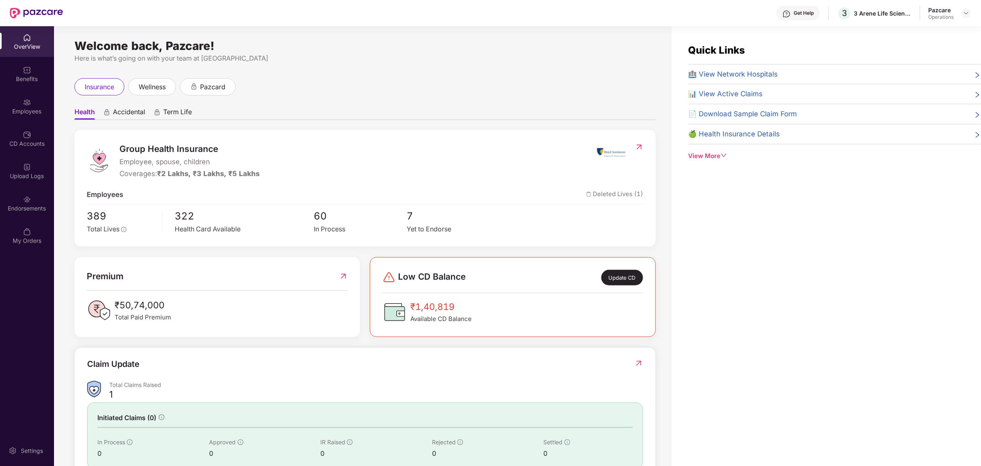
click at [27, 38] on img at bounding box center [27, 38] width 8 height 8
click at [29, 43] on div "OverView" at bounding box center [27, 47] width 54 height 8
click at [870, 342] on div "Quick Links 🏥 View Network Hospitals 📊 View Active Claims 📄 Download Sample Cla…" at bounding box center [826, 259] width 309 height 466
click at [968, 13] on img at bounding box center [966, 13] width 7 height 7
click at [914, 37] on div "Switch to partner view" at bounding box center [928, 32] width 106 height 16
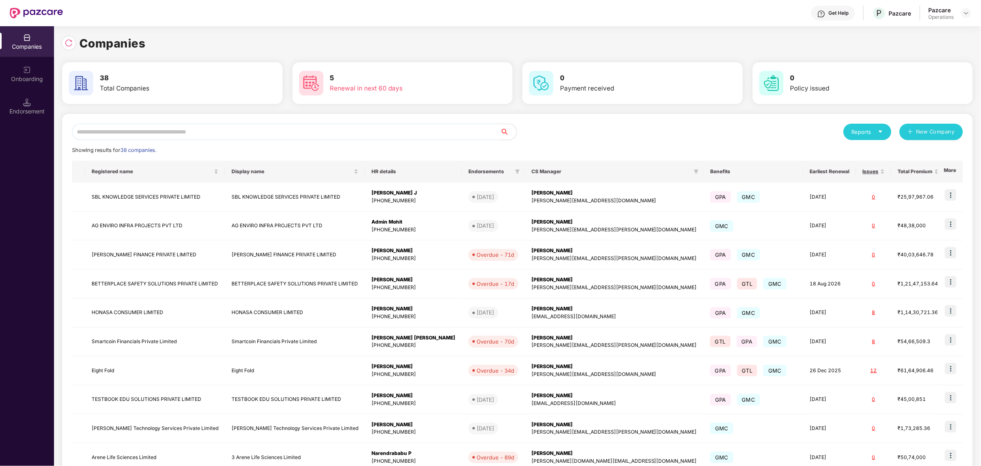
click at [214, 127] on input "text" at bounding box center [286, 132] width 428 height 16
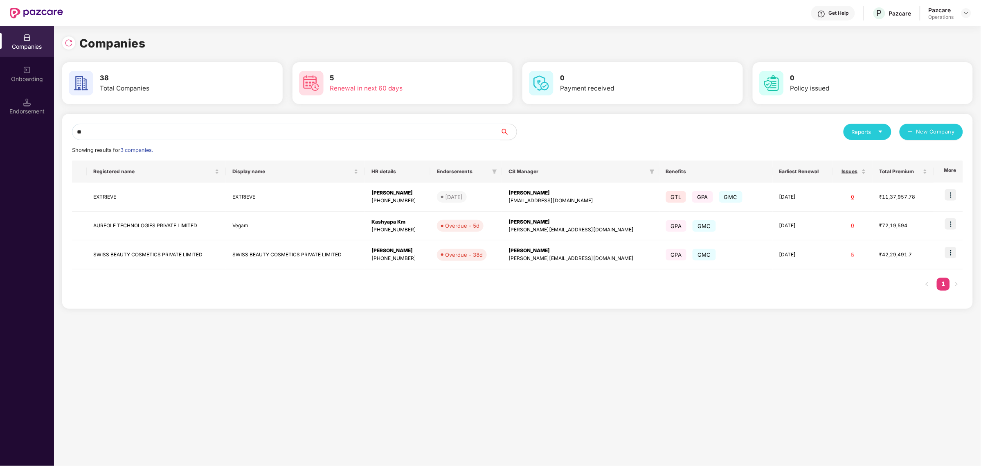
type input "**"
click at [960, 225] on td at bounding box center [948, 226] width 29 height 29
click at [954, 225] on img at bounding box center [950, 223] width 11 height 11
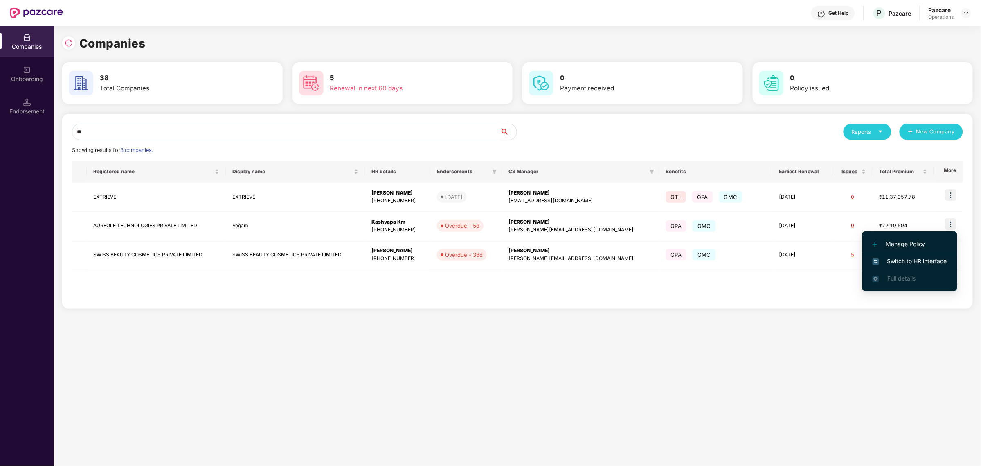
click at [892, 263] on span "Switch to HR interface" at bounding box center [910, 261] width 74 height 9
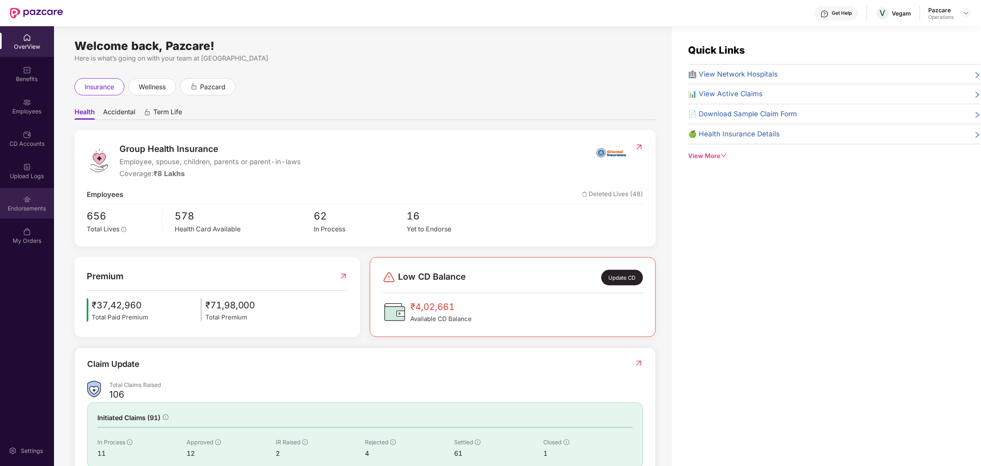
click at [32, 207] on div "Endorsements" at bounding box center [27, 208] width 54 height 8
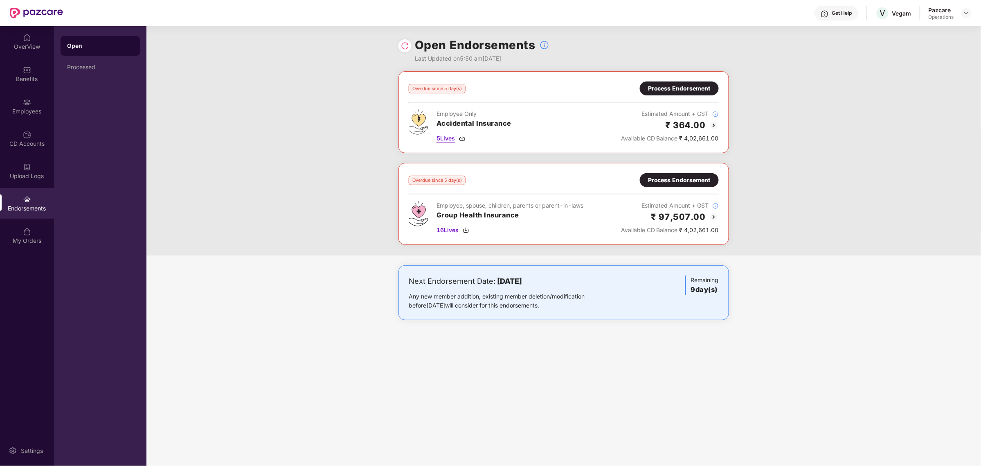
click at [465, 138] on img at bounding box center [462, 138] width 7 height 7
click at [95, 64] on div "Processed" at bounding box center [100, 67] width 66 height 7
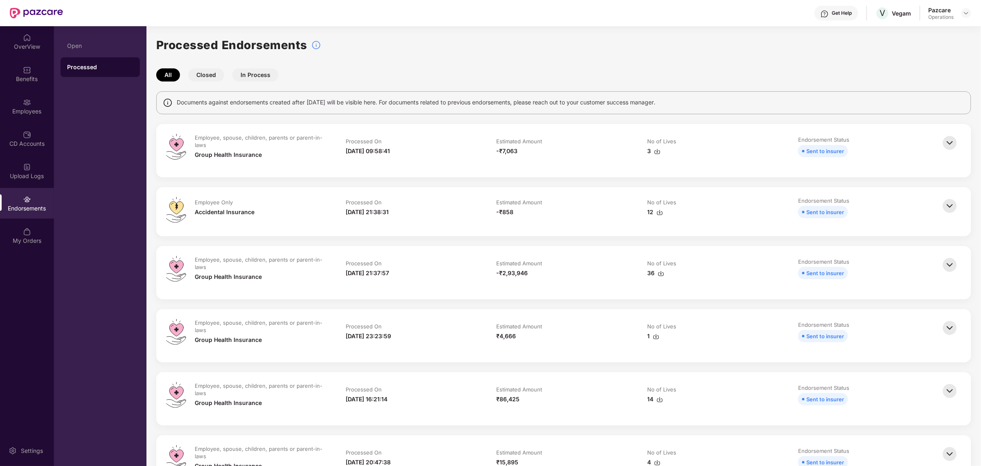
click at [206, 70] on button "Closed" at bounding box center [206, 74] width 36 height 13
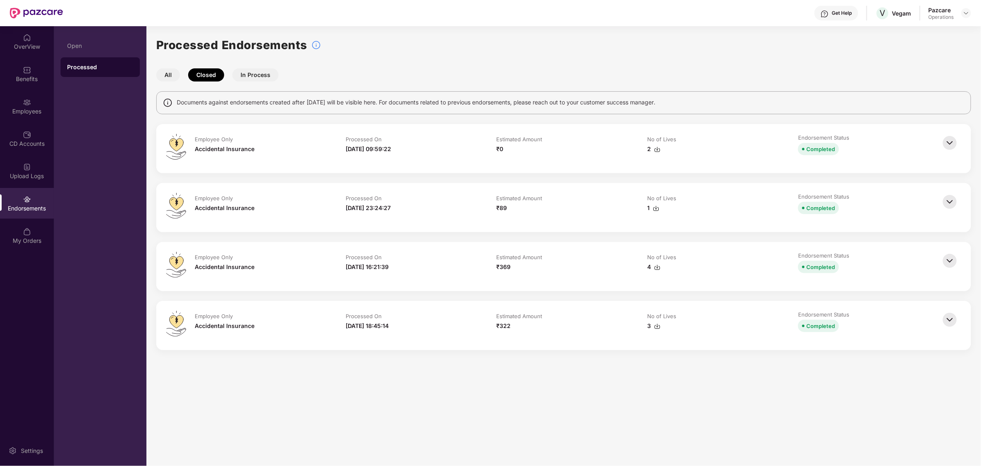
click at [163, 77] on button "All" at bounding box center [168, 74] width 24 height 13
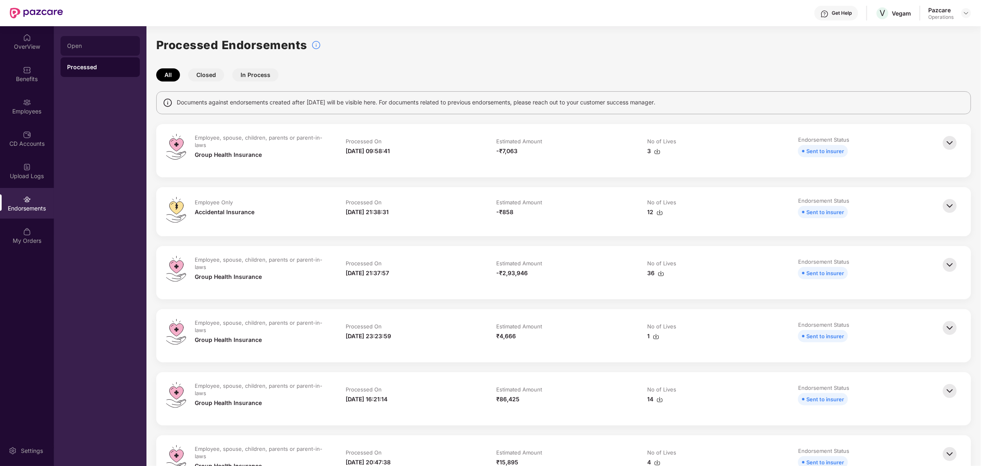
click at [85, 49] on div "Open" at bounding box center [100, 46] width 79 height 20
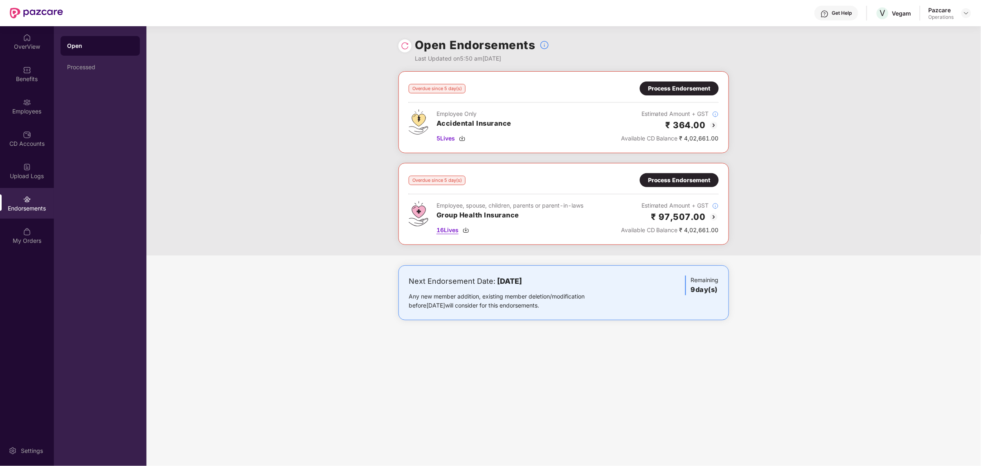
click at [467, 232] on img at bounding box center [466, 230] width 7 height 7
click at [828, 140] on div "Overdue since 5 day(s) Process Endorsement Employee Only Accidental Insurance 5…" at bounding box center [564, 163] width 835 height 184
click at [771, 332] on div "Next Endorsement Date: [DATE] Any new member addition, existing member deletion…" at bounding box center [564, 300] width 835 height 71
